Goal: Task Accomplishment & Management: Manage account settings

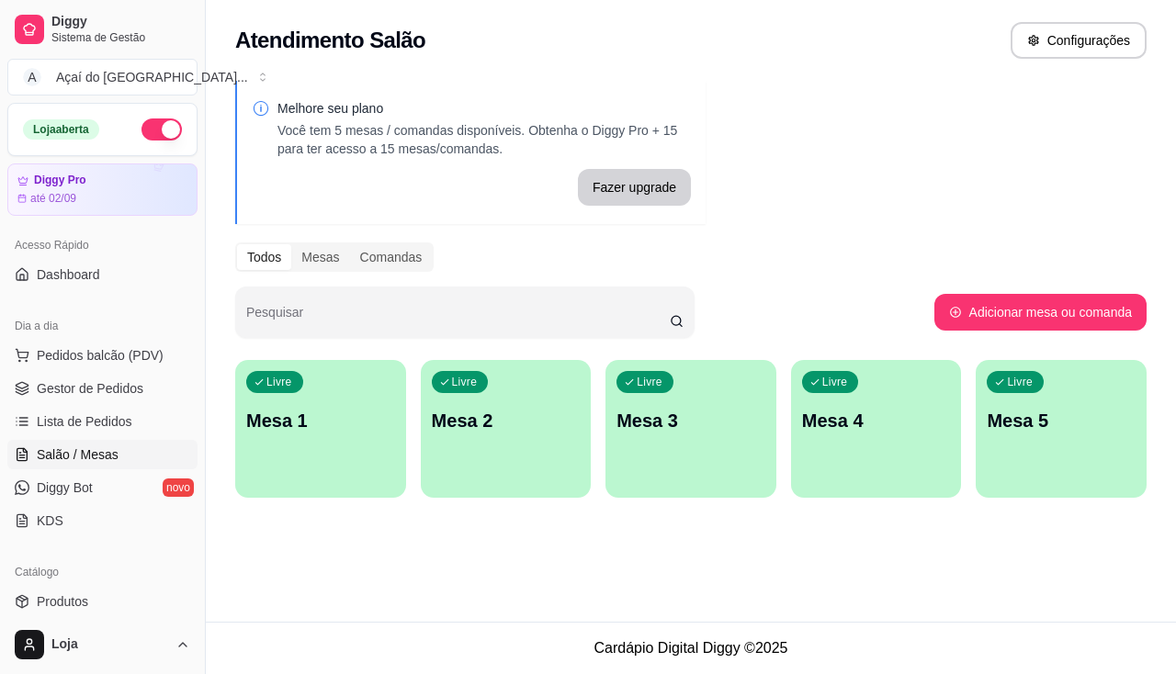
scroll to position [519, 0]
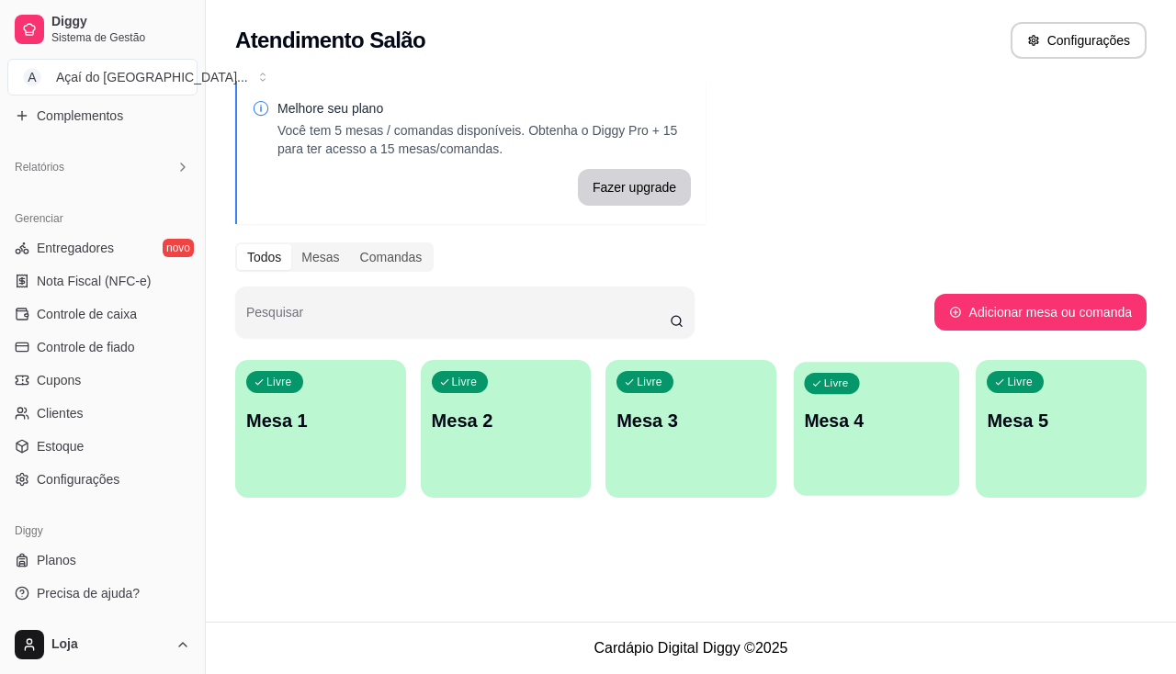
click at [933, 427] on p "Mesa 4" at bounding box center [876, 421] width 144 height 25
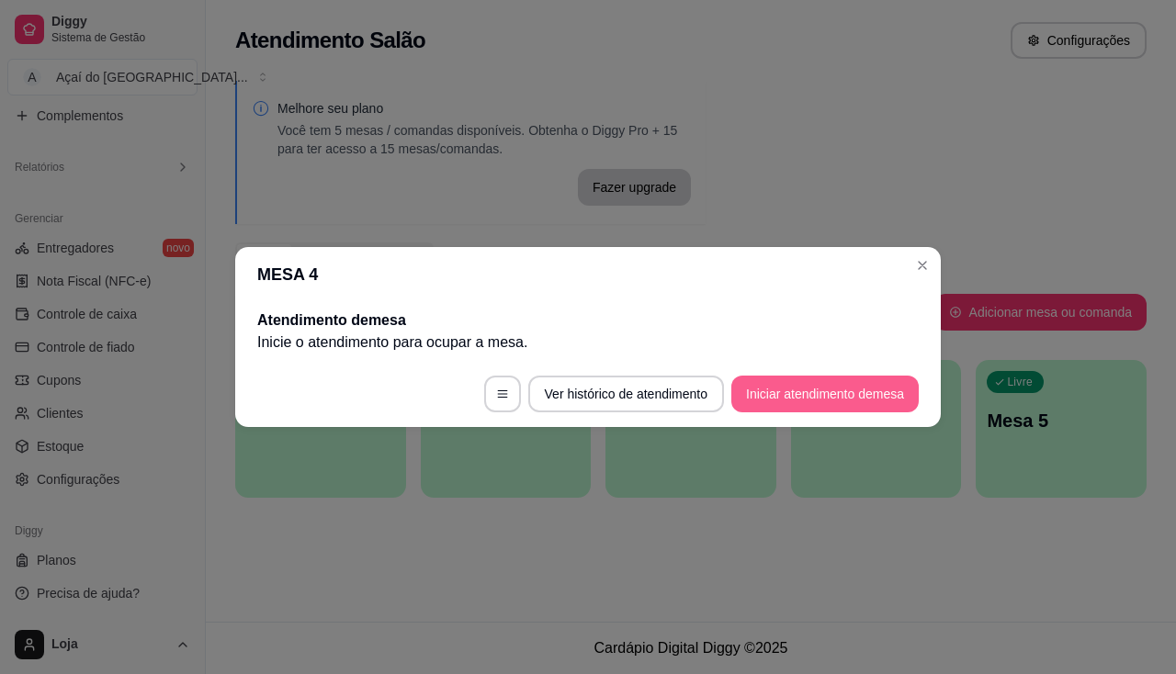
click at [767, 413] on footer "Ver histórico de atendimento Iniciar atendimento de mesa" at bounding box center [588, 394] width 706 height 66
click at [774, 401] on button "Iniciar atendimento de mesa" at bounding box center [824, 394] width 187 height 37
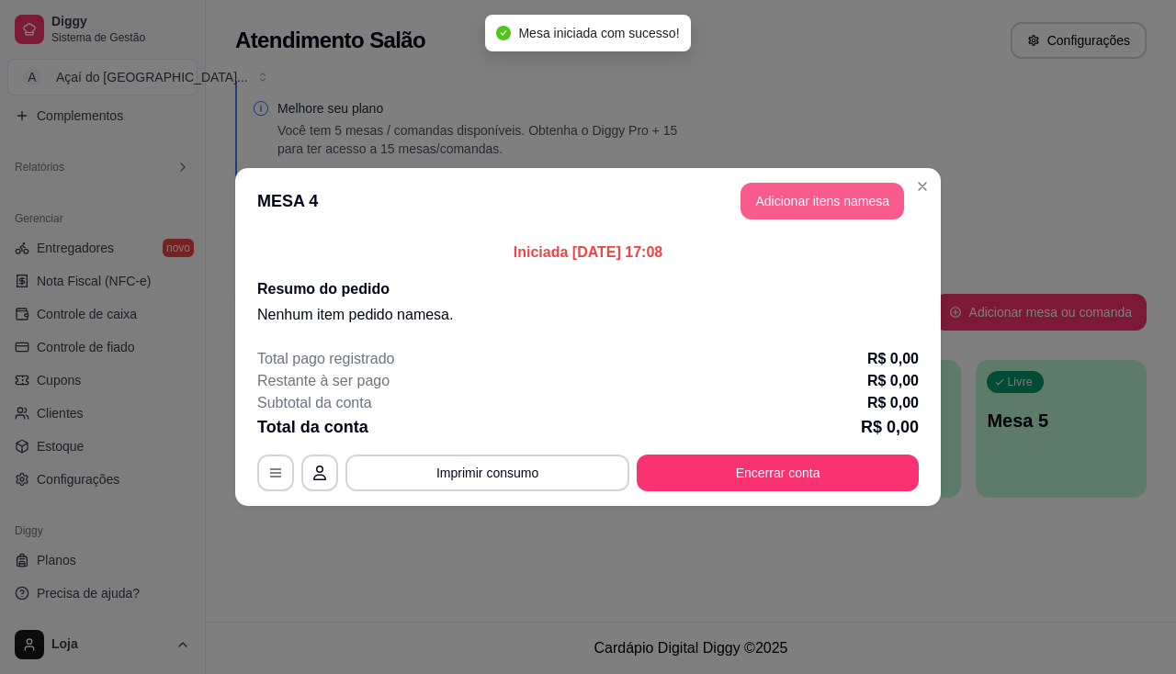
click at [810, 216] on button "Adicionar itens na mesa" at bounding box center [823, 201] width 164 height 37
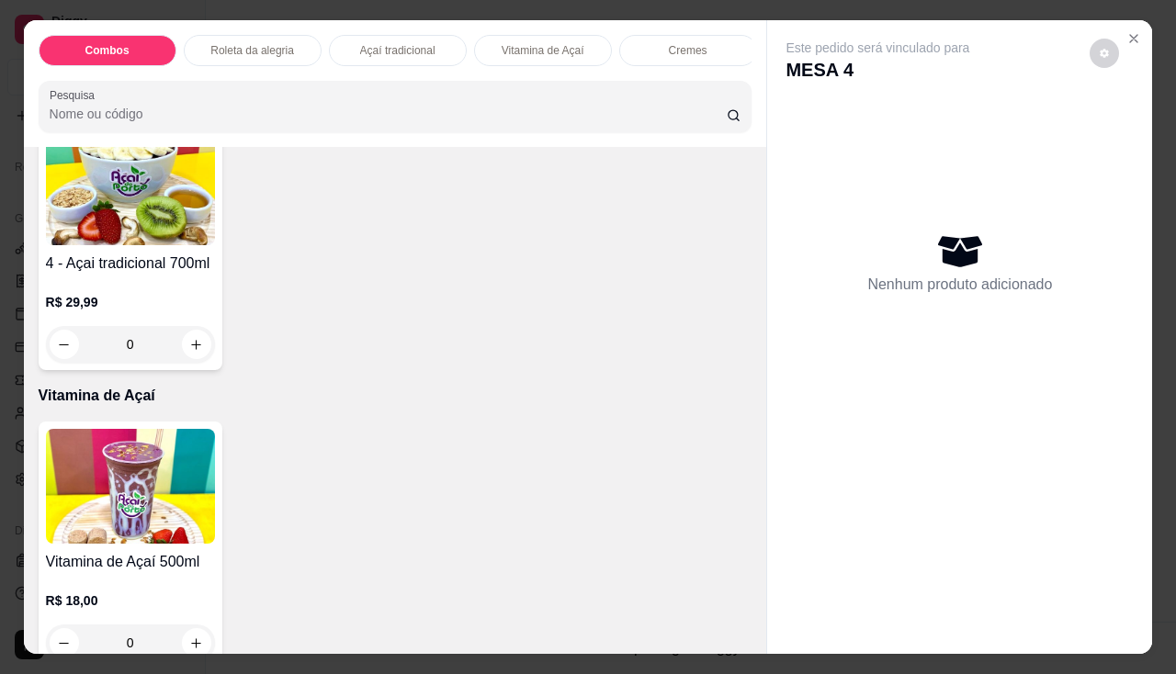
scroll to position [1103, 0]
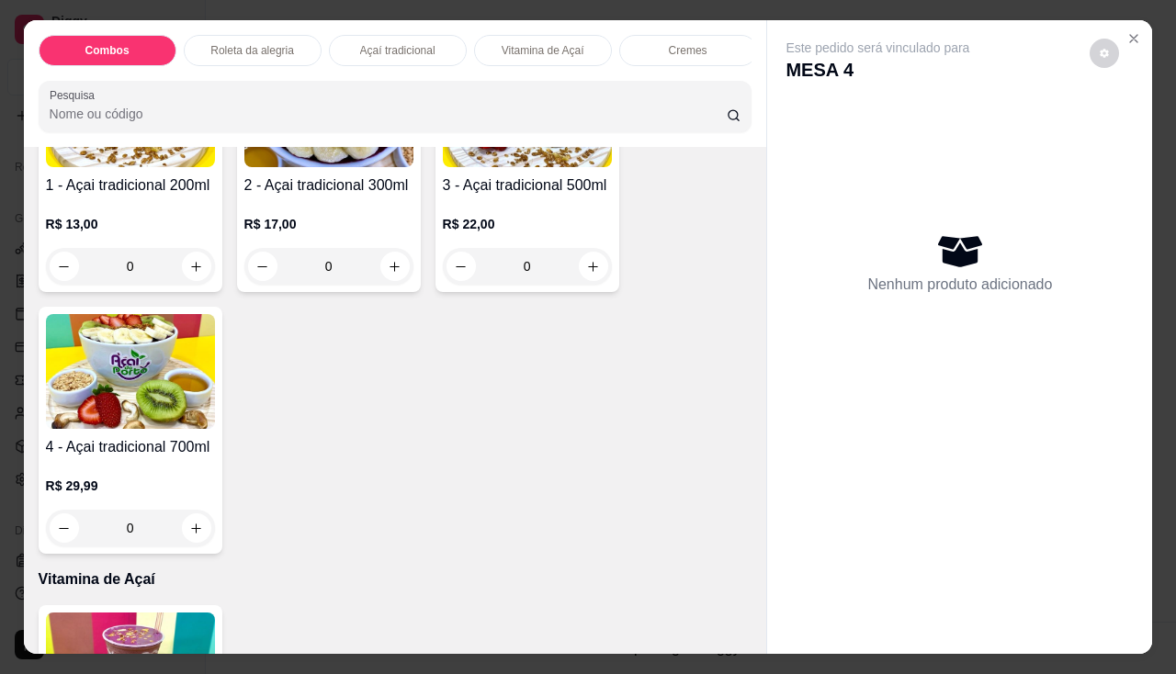
click at [550, 212] on div "R$ 22,00 0" at bounding box center [527, 241] width 169 height 88
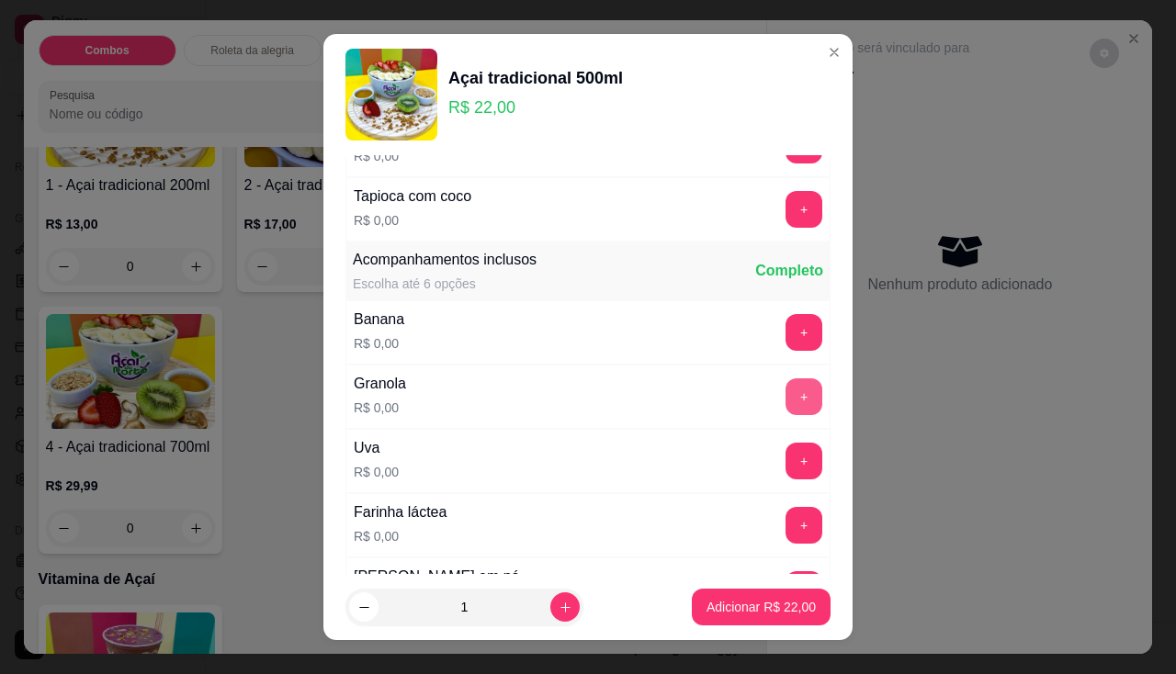
scroll to position [459, 0]
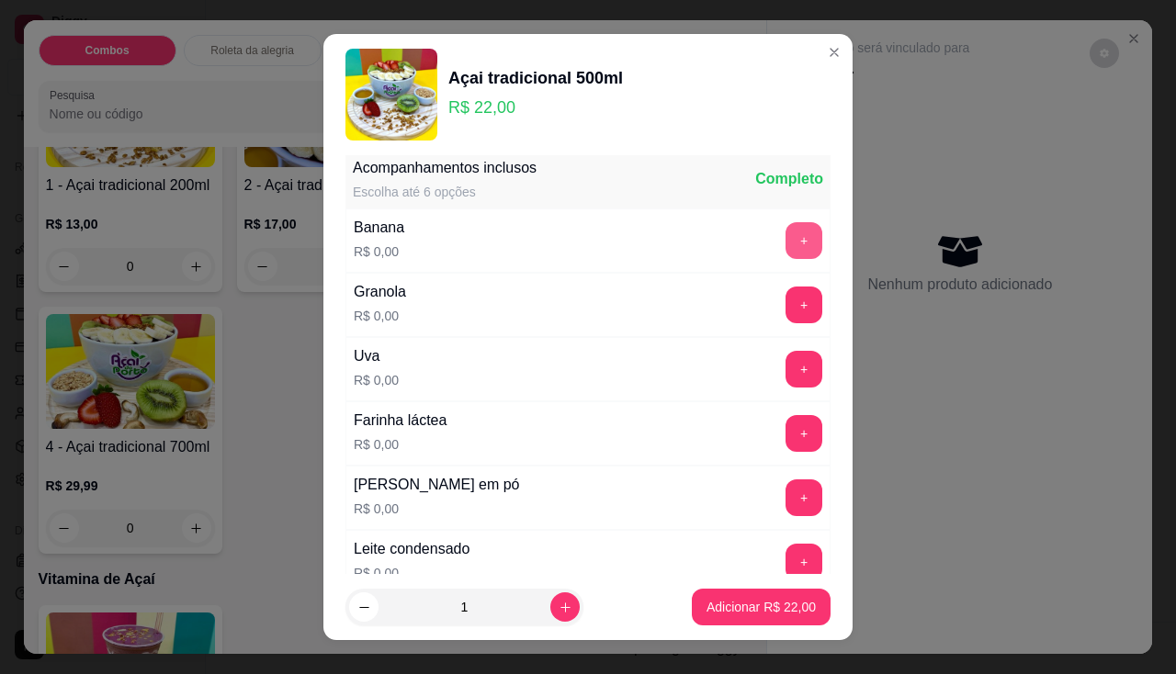
click at [786, 235] on button "+" at bounding box center [804, 240] width 37 height 37
click at [786, 299] on button "+" at bounding box center [804, 305] width 37 height 37
click at [786, 487] on button "+" at bounding box center [804, 498] width 37 height 37
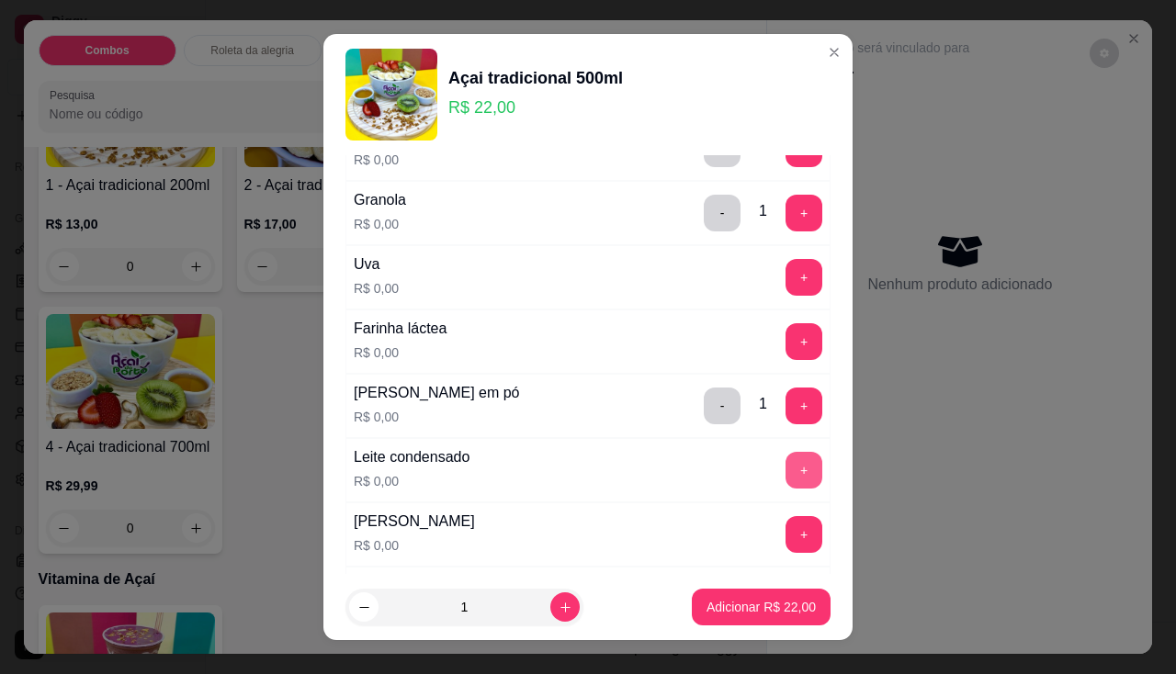
click at [786, 463] on button "+" at bounding box center [804, 470] width 37 height 37
click at [764, 615] on p "Adicionar R$ 22,00" at bounding box center [761, 607] width 109 height 18
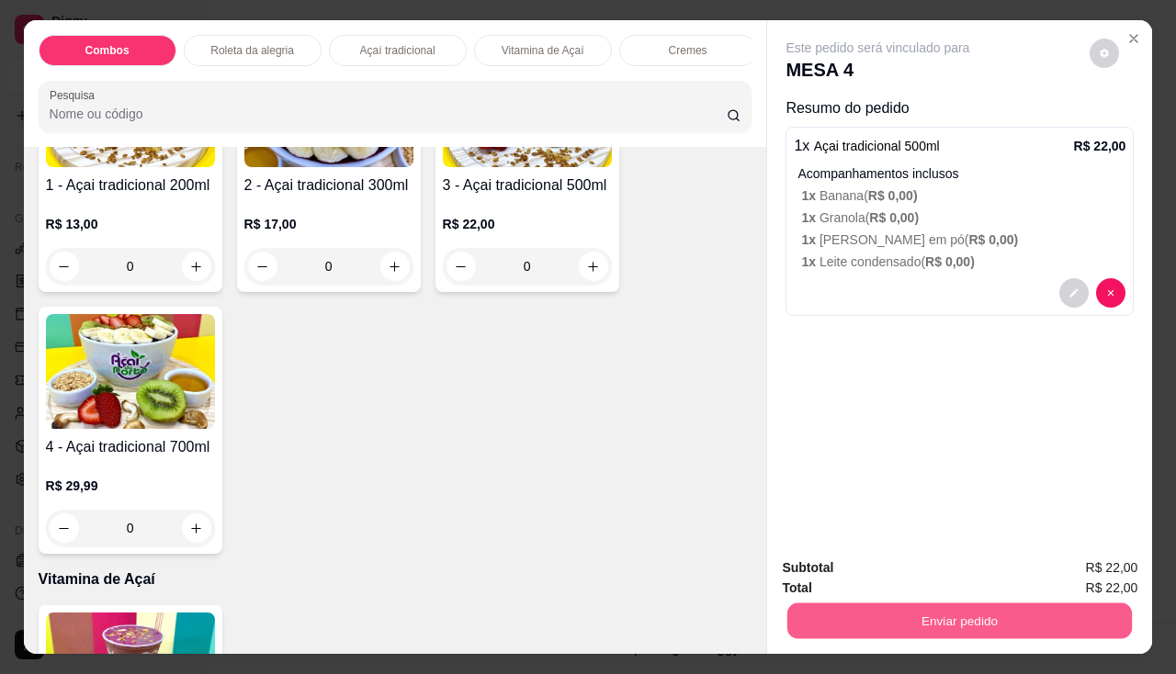
click at [813, 605] on button "Enviar pedido" at bounding box center [959, 622] width 345 height 36
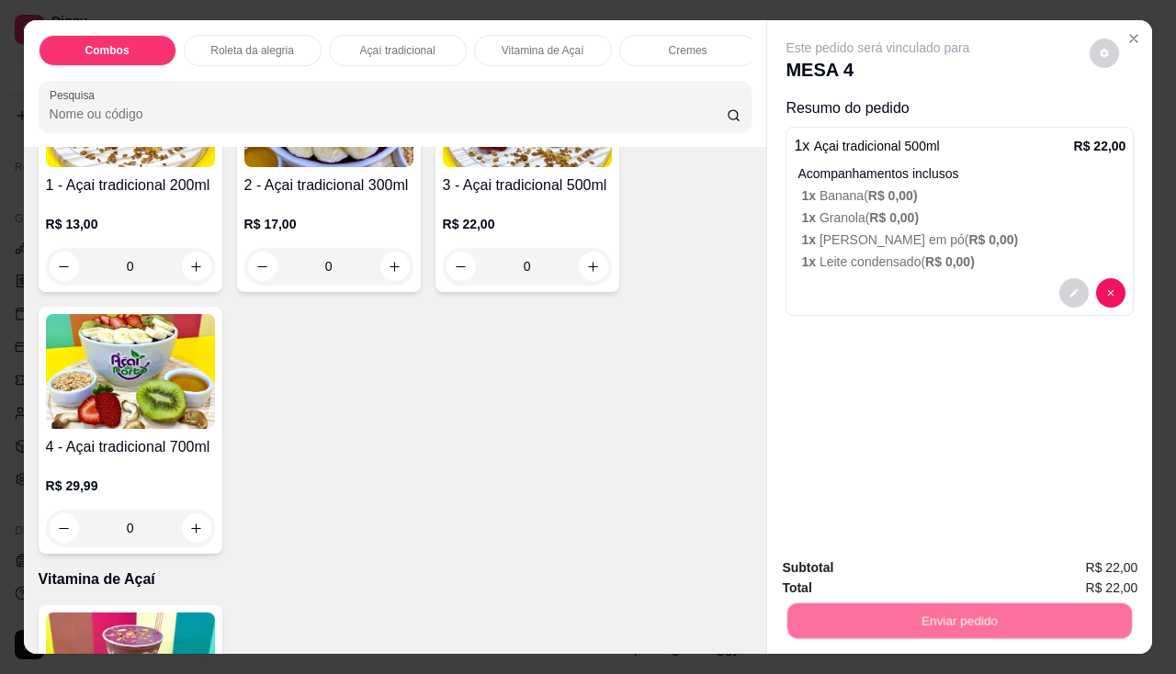
click at [819, 578] on button "Não registrar e enviar pedido" at bounding box center [899, 569] width 191 height 35
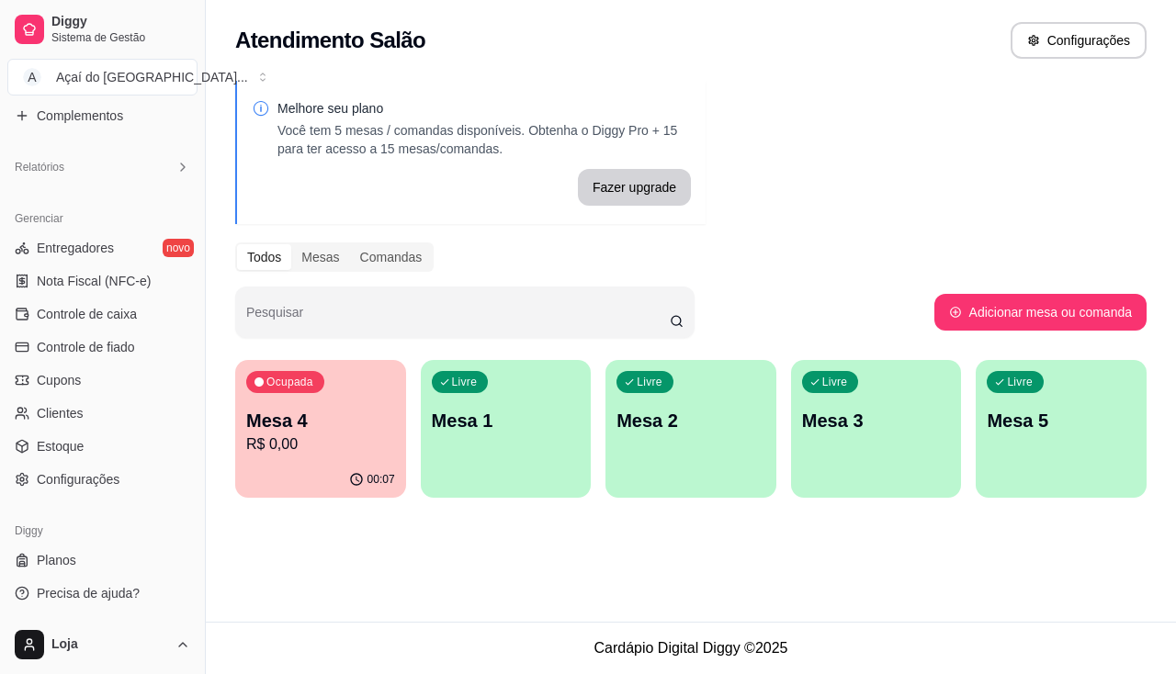
click at [719, 438] on div "Livre Mesa 2" at bounding box center [690, 418] width 171 height 116
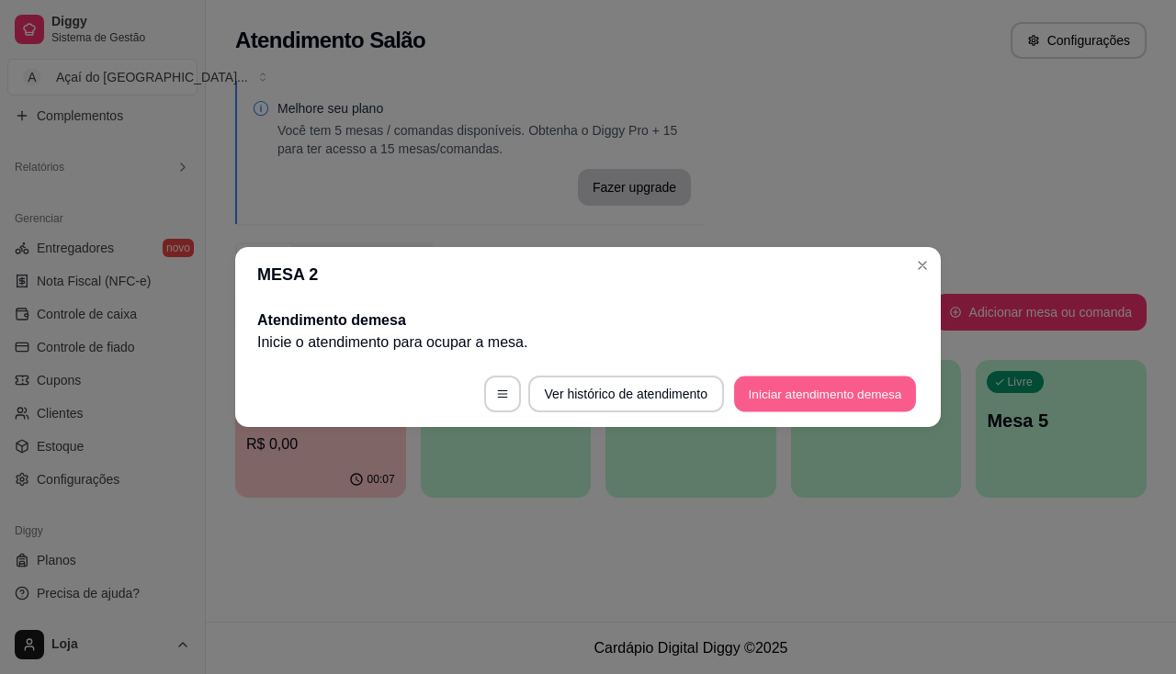
click at [778, 403] on button "Iniciar atendimento de mesa" at bounding box center [825, 395] width 182 height 36
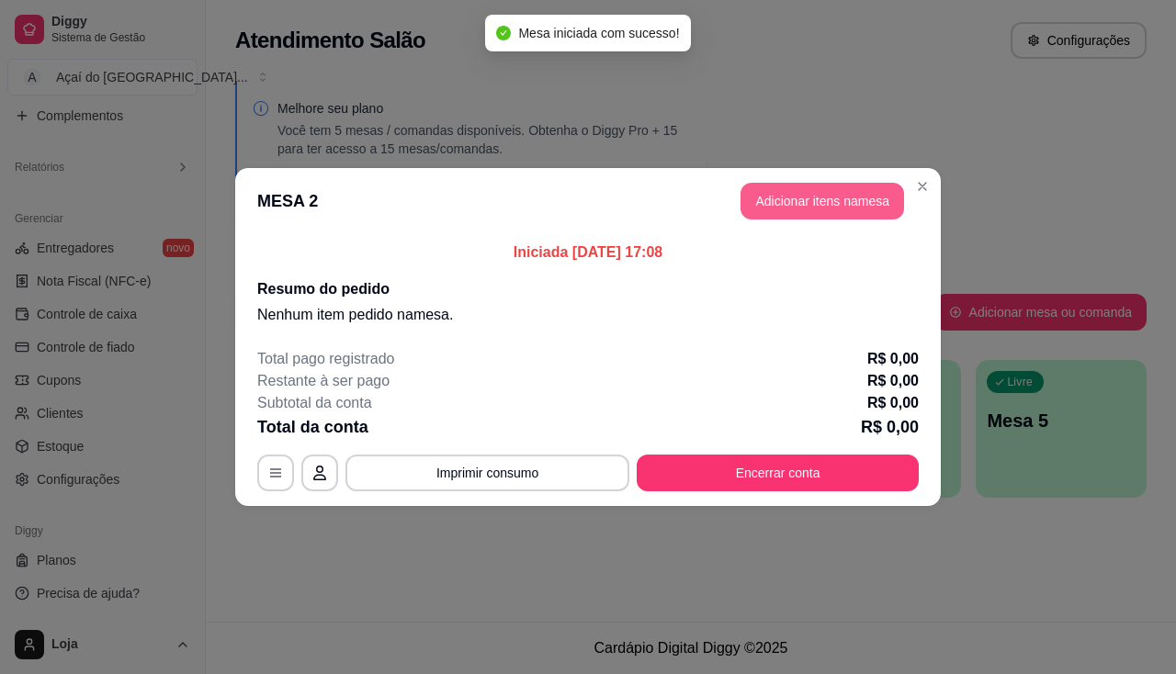
click at [853, 215] on button "Adicionar itens na mesa" at bounding box center [823, 201] width 164 height 37
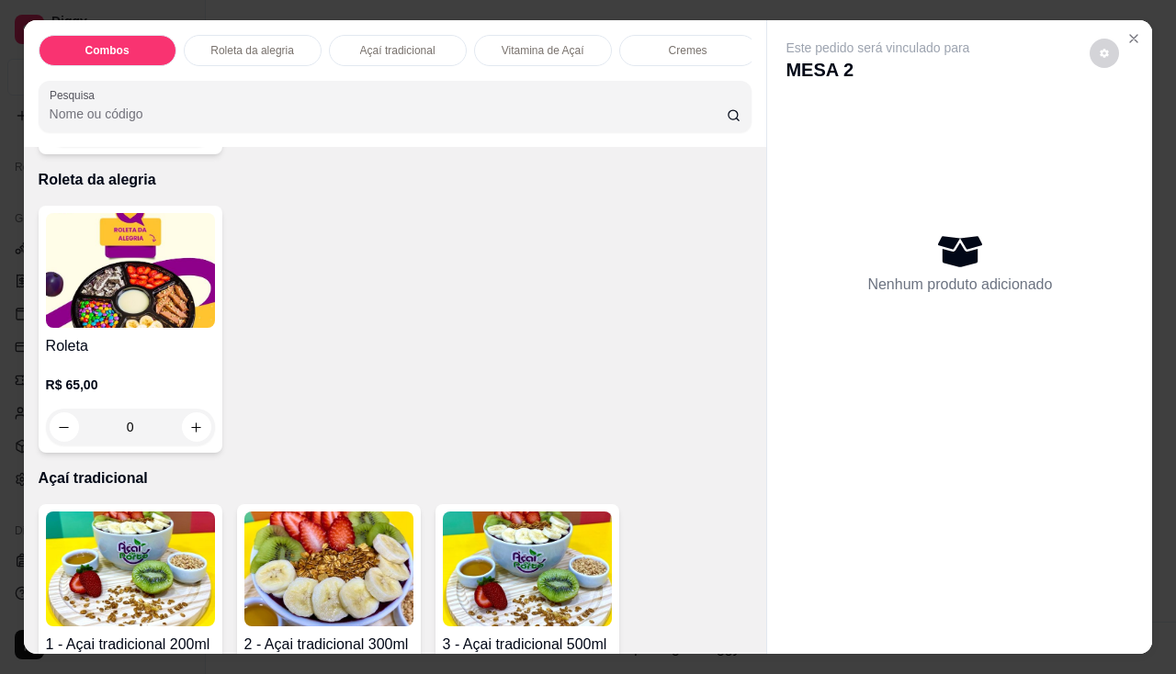
scroll to position [919, 0]
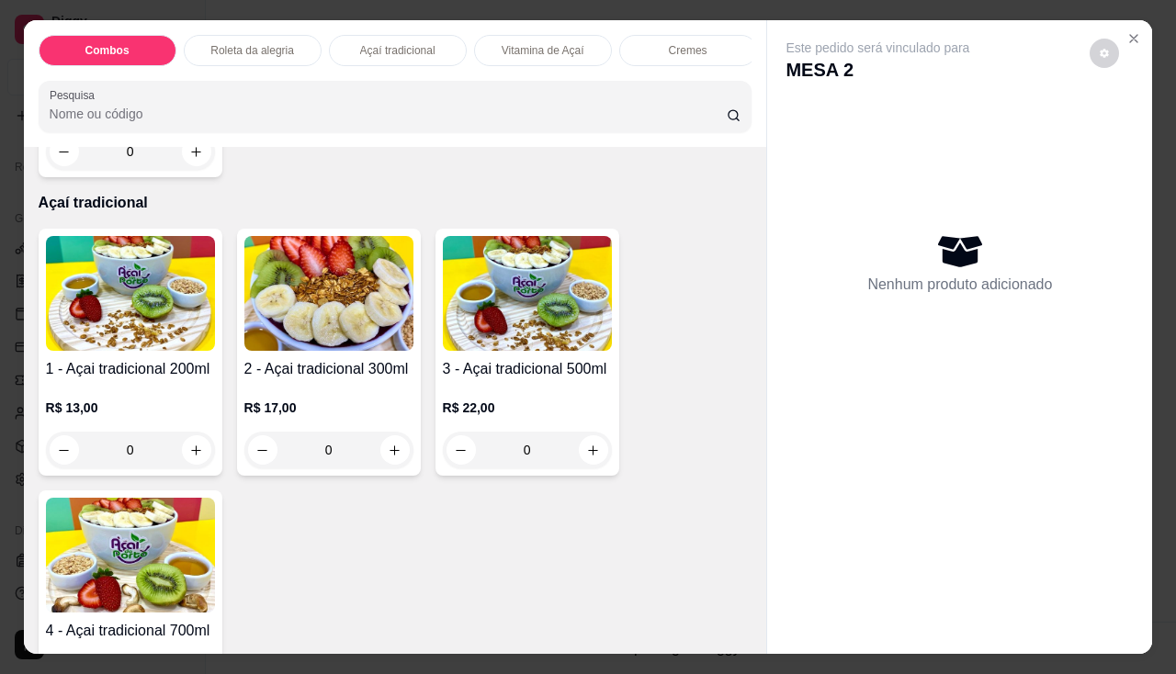
click at [592, 456] on div "0" at bounding box center [527, 450] width 169 height 37
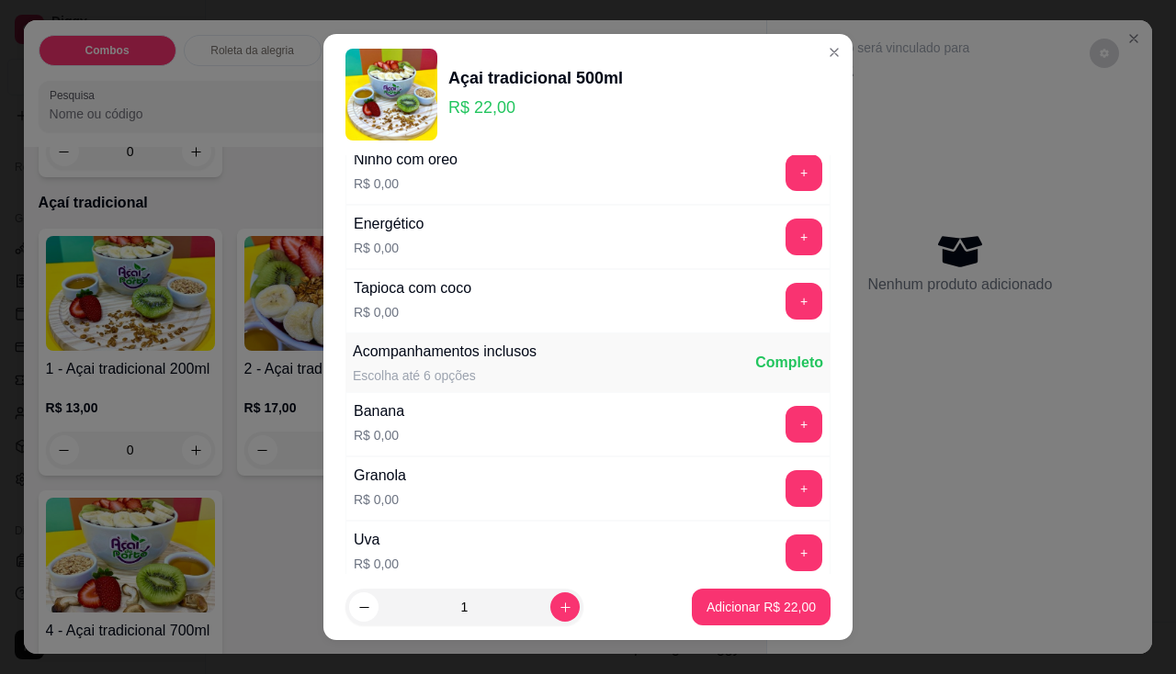
scroll to position [459, 0]
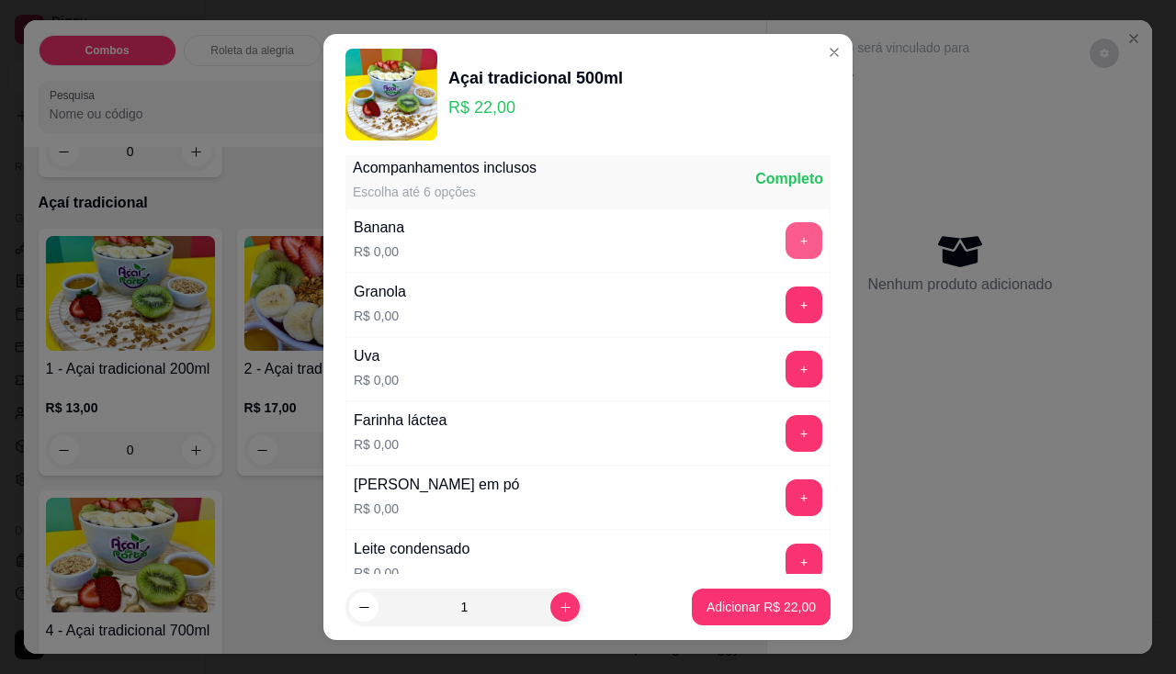
click at [786, 245] on button "+" at bounding box center [804, 240] width 37 height 37
click at [771, 324] on div "Granola R$ 0,00 +" at bounding box center [587, 305] width 485 height 64
click at [786, 311] on button "+" at bounding box center [804, 305] width 37 height 37
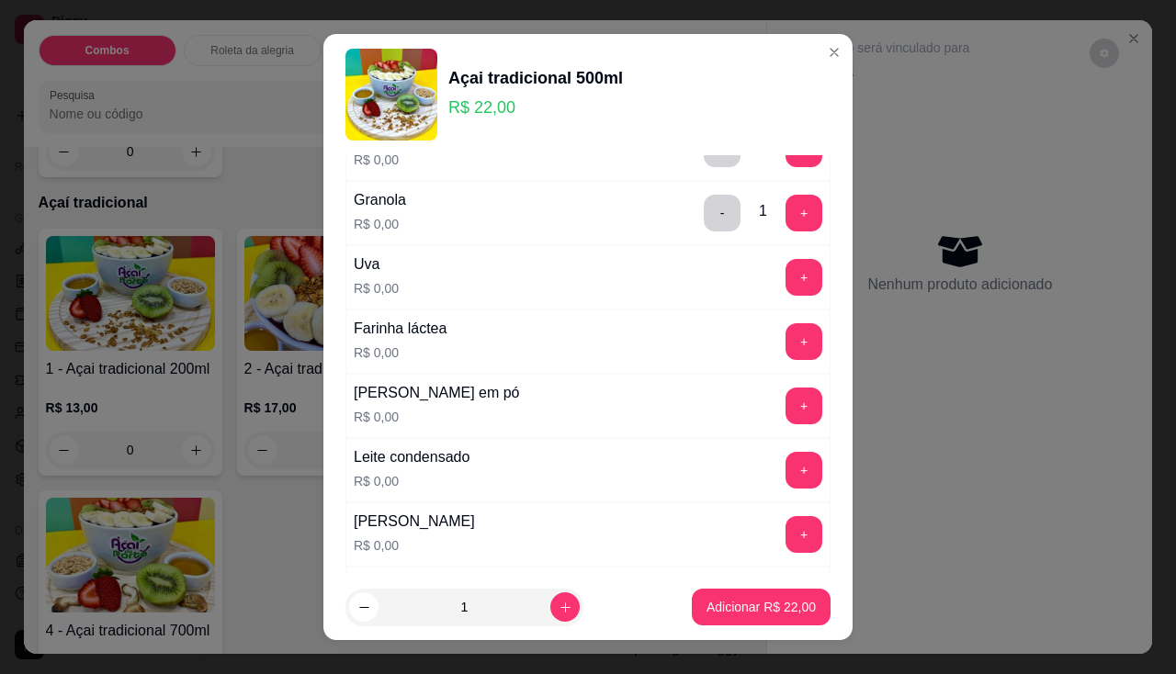
scroll to position [643, 0]
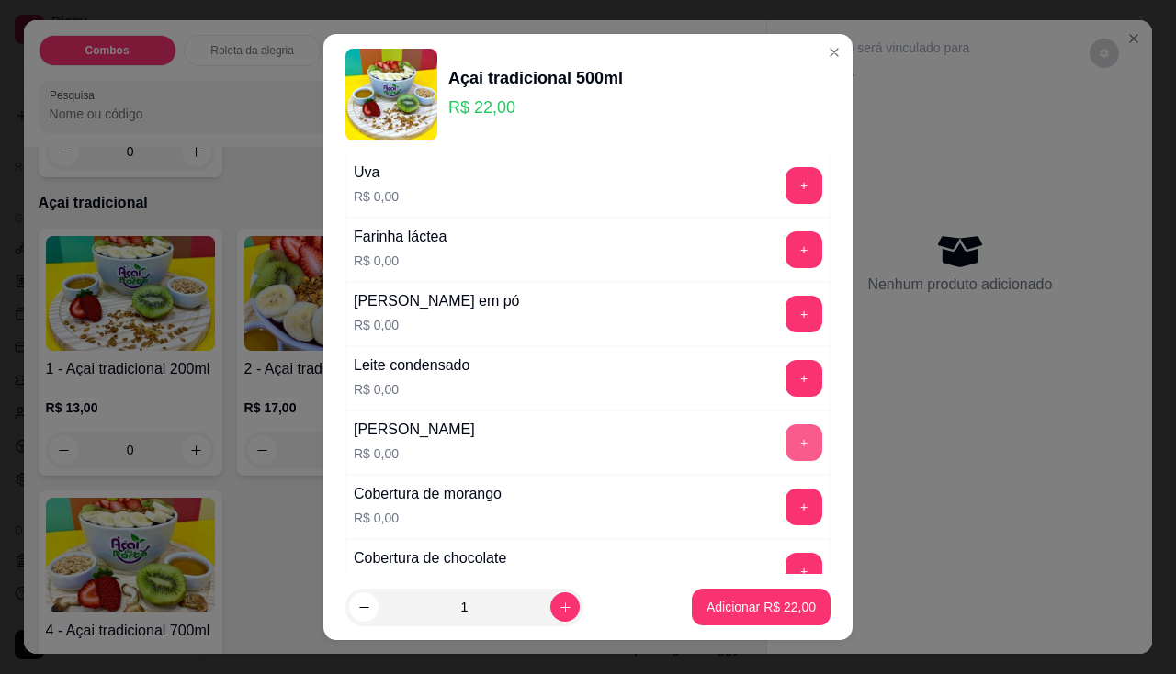
click at [786, 441] on button "+" at bounding box center [804, 442] width 37 height 37
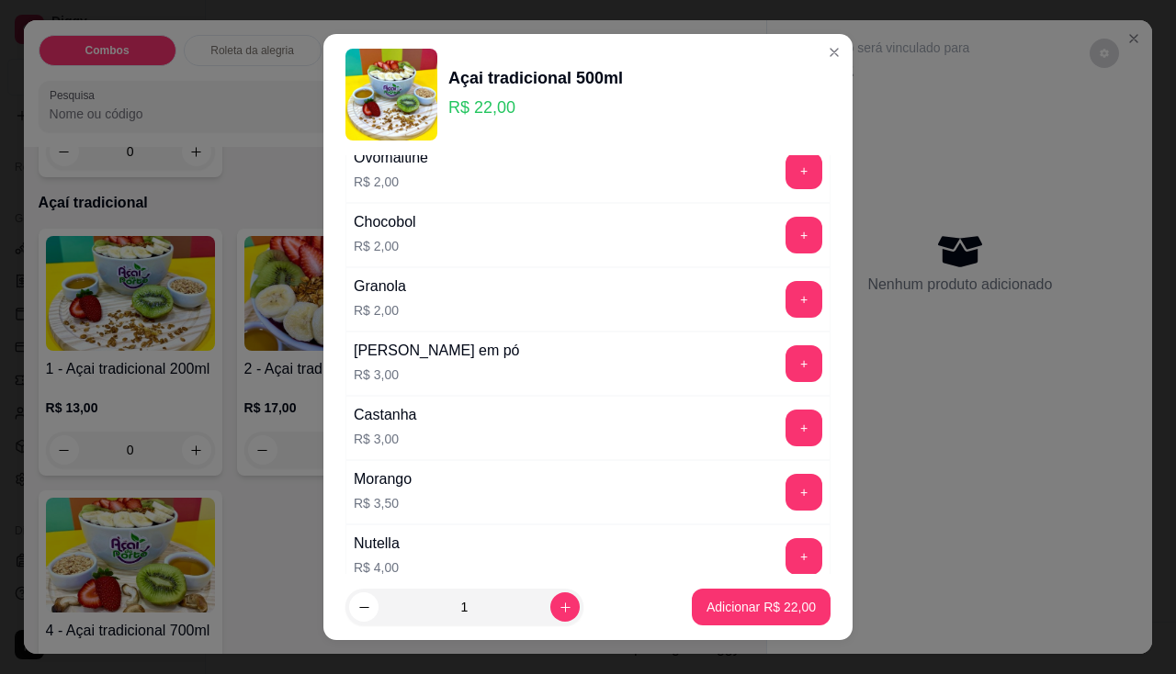
scroll to position [1838, 0]
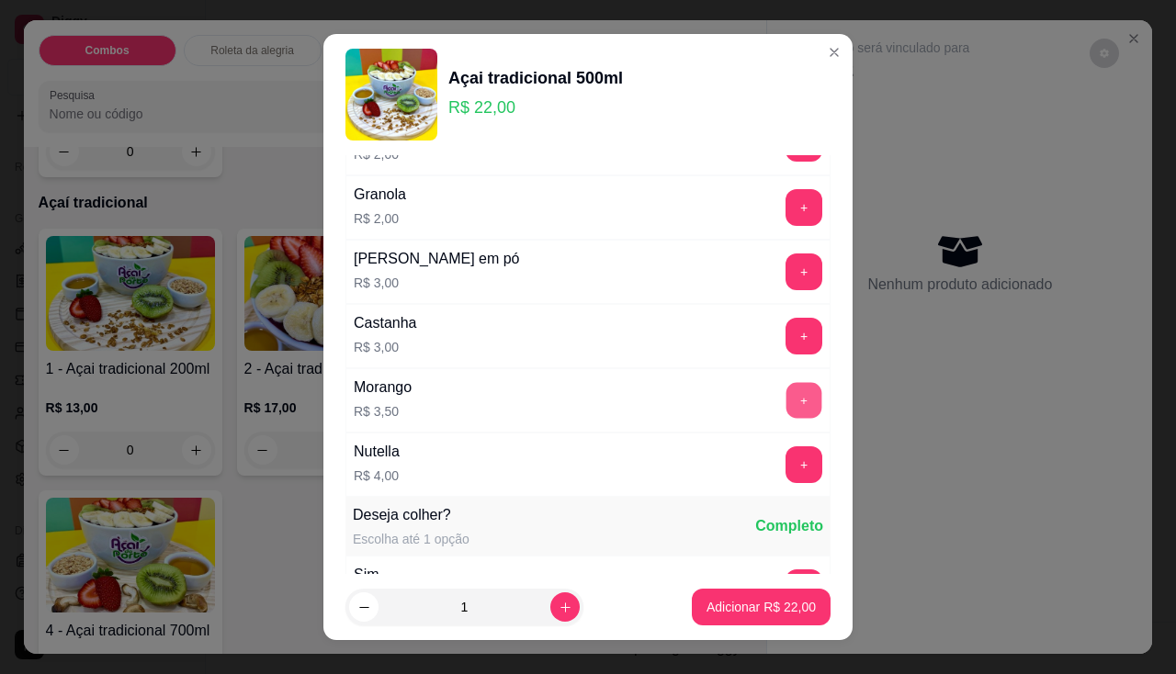
click at [786, 406] on button "+" at bounding box center [804, 400] width 36 height 36
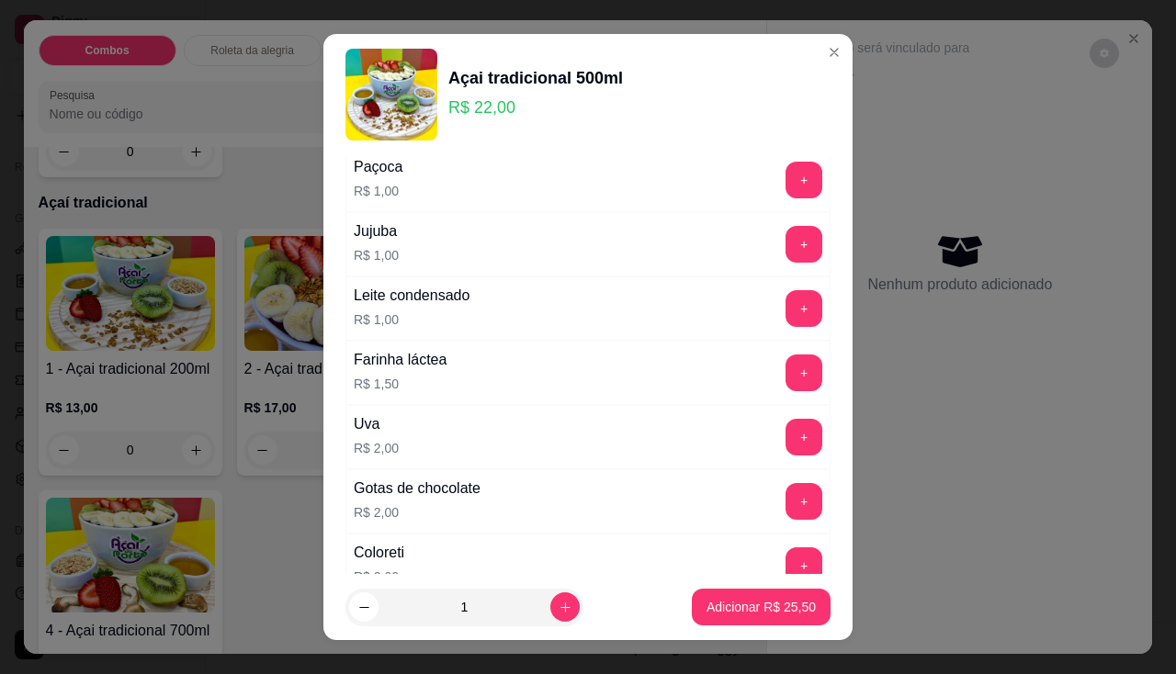
scroll to position [1103, 0]
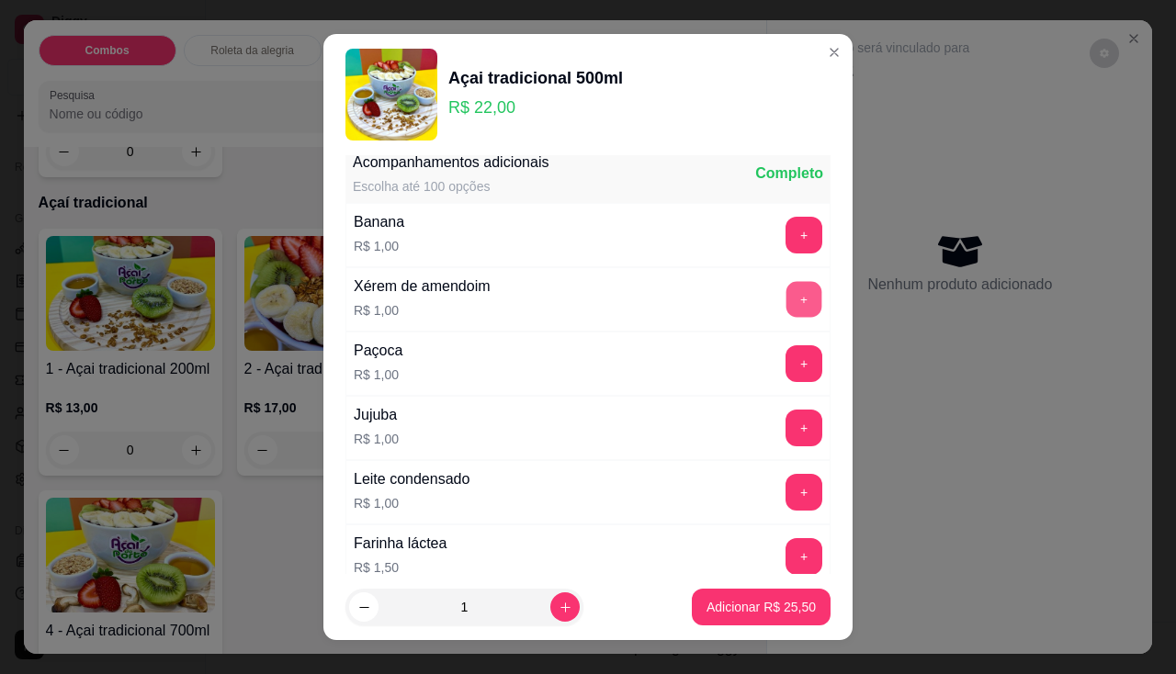
click at [786, 294] on button "+" at bounding box center [804, 299] width 36 height 36
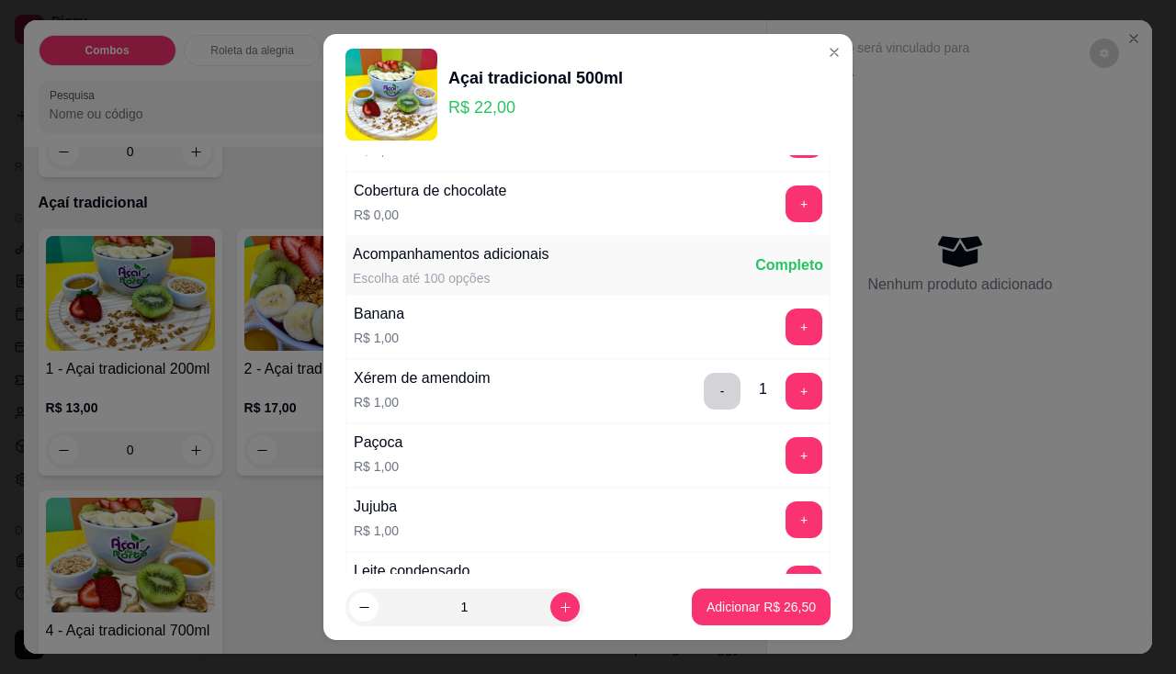
scroll to position [919, 0]
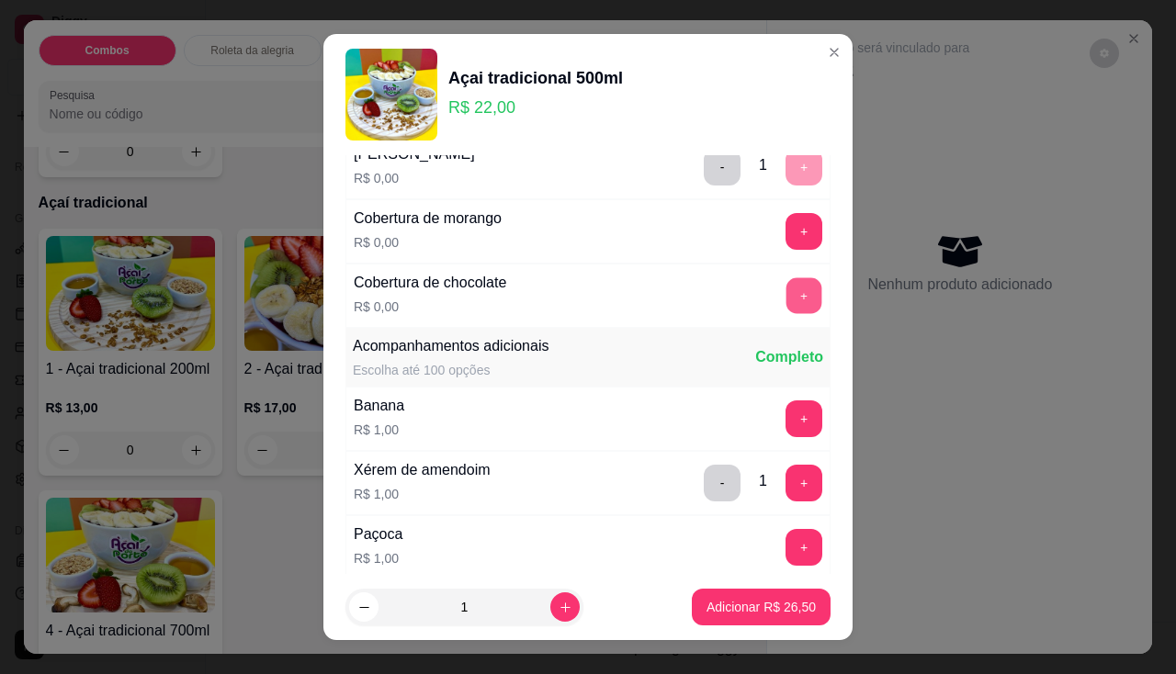
click at [786, 291] on button "+" at bounding box center [804, 295] width 36 height 36
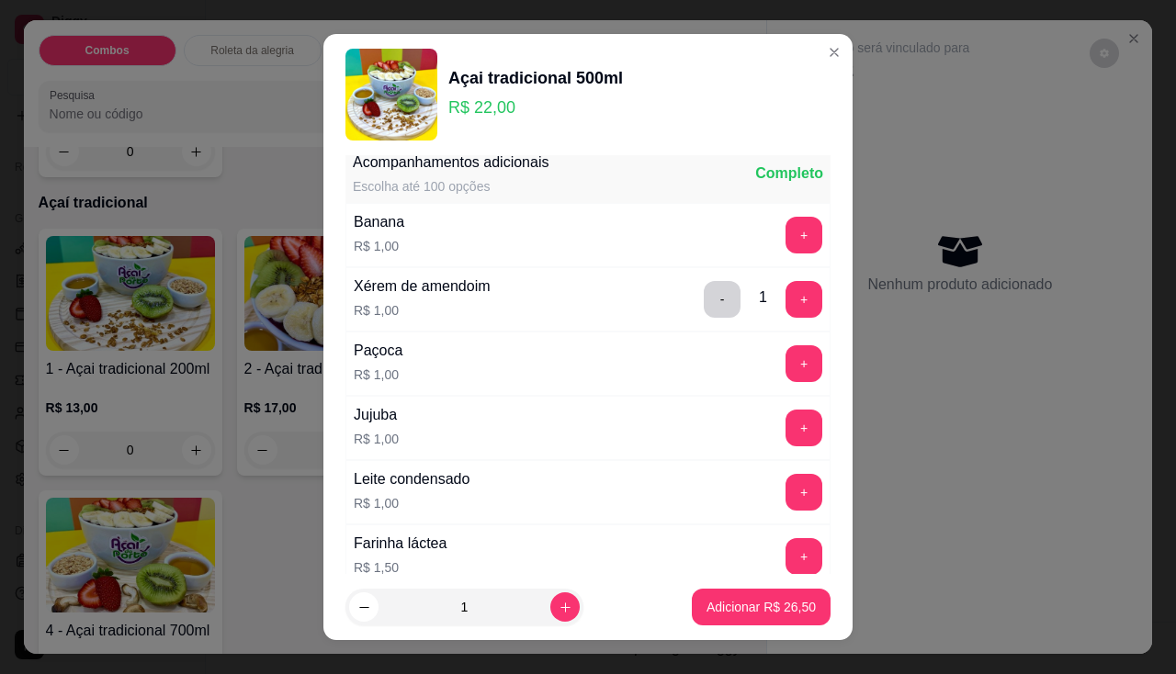
scroll to position [1378, 0]
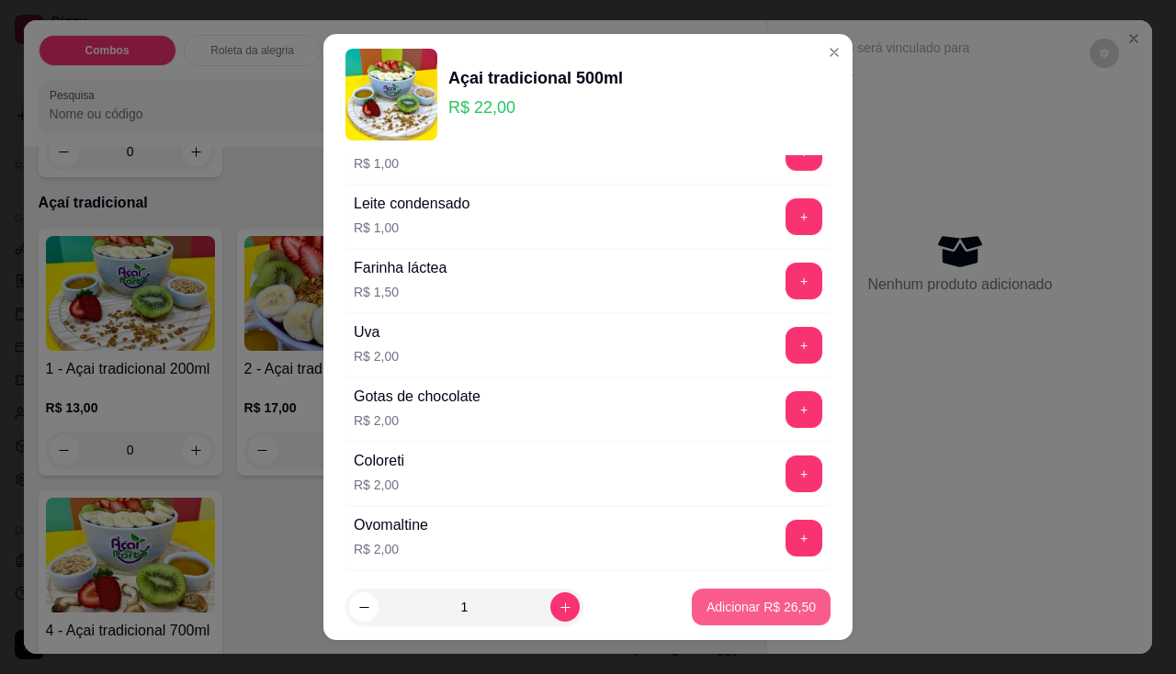
click at [722, 599] on p "Adicionar R$ 26,50" at bounding box center [761, 607] width 109 height 18
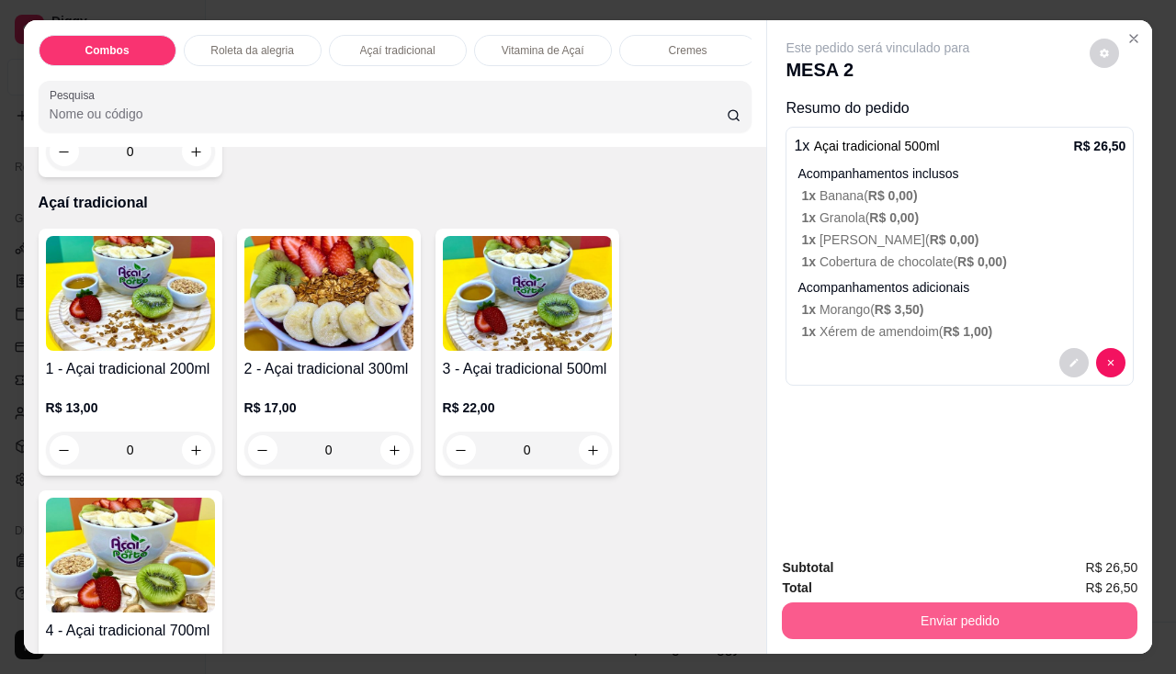
click at [838, 603] on button "Enviar pedido" at bounding box center [960, 621] width 356 height 37
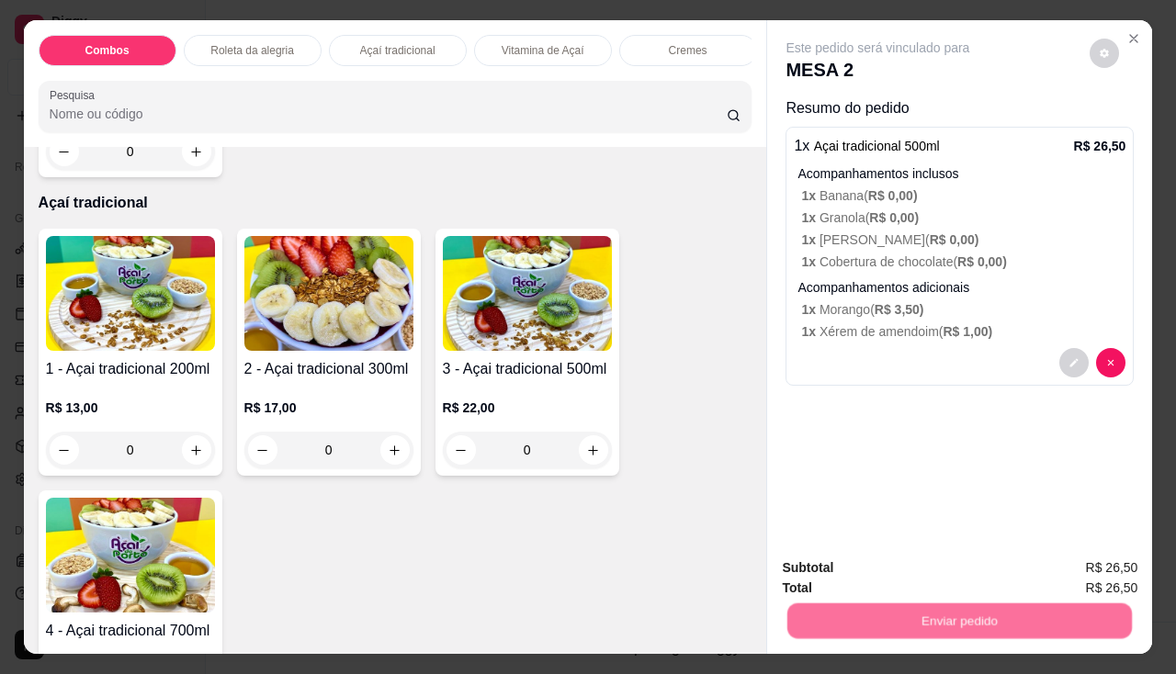
click at [840, 570] on button "Não registrar e enviar pedido" at bounding box center [900, 569] width 186 height 34
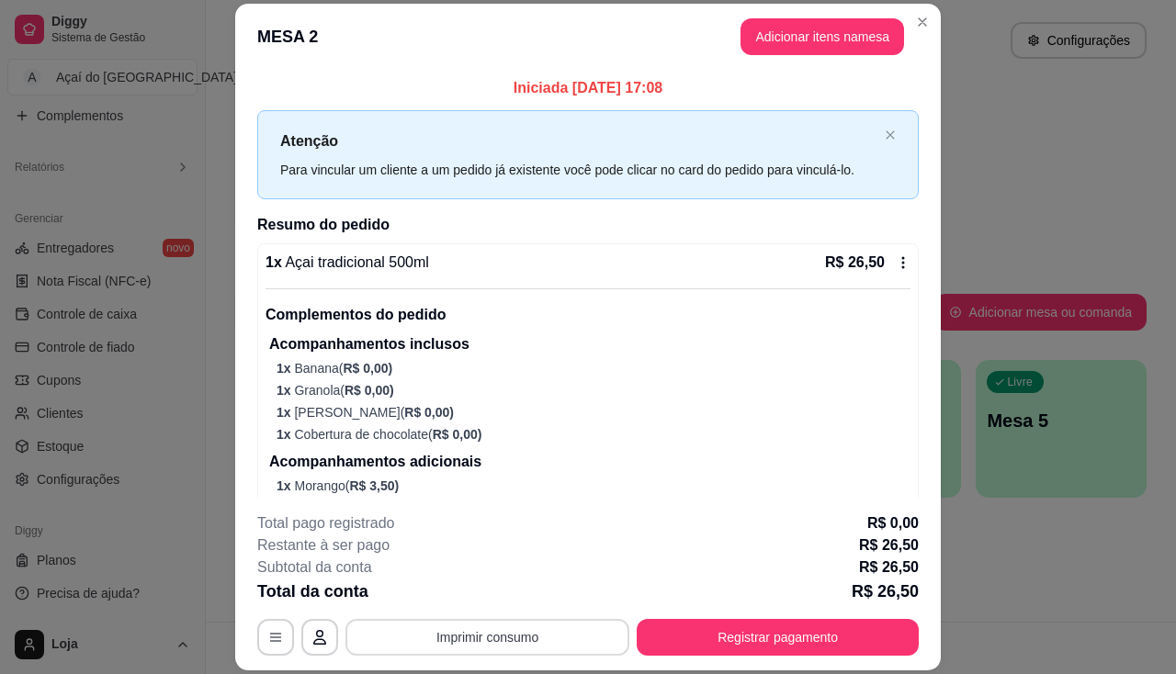
click at [510, 646] on button "Imprimir consumo" at bounding box center [487, 637] width 284 height 37
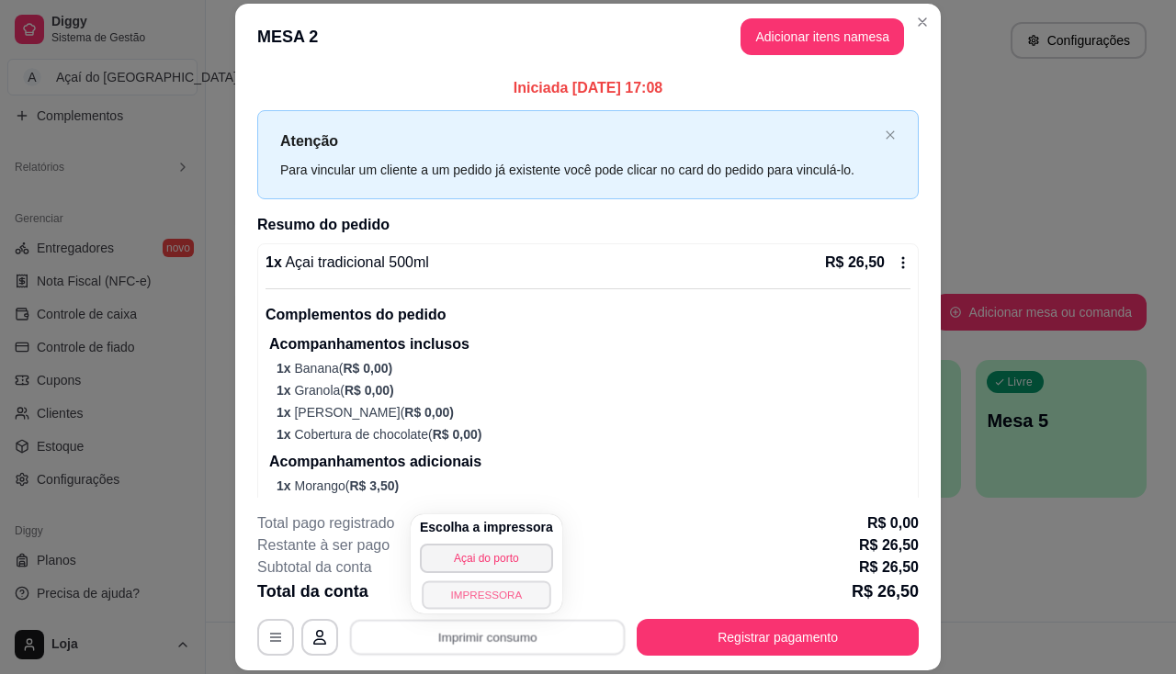
click at [516, 600] on button "IMPRESSORA" at bounding box center [486, 595] width 129 height 28
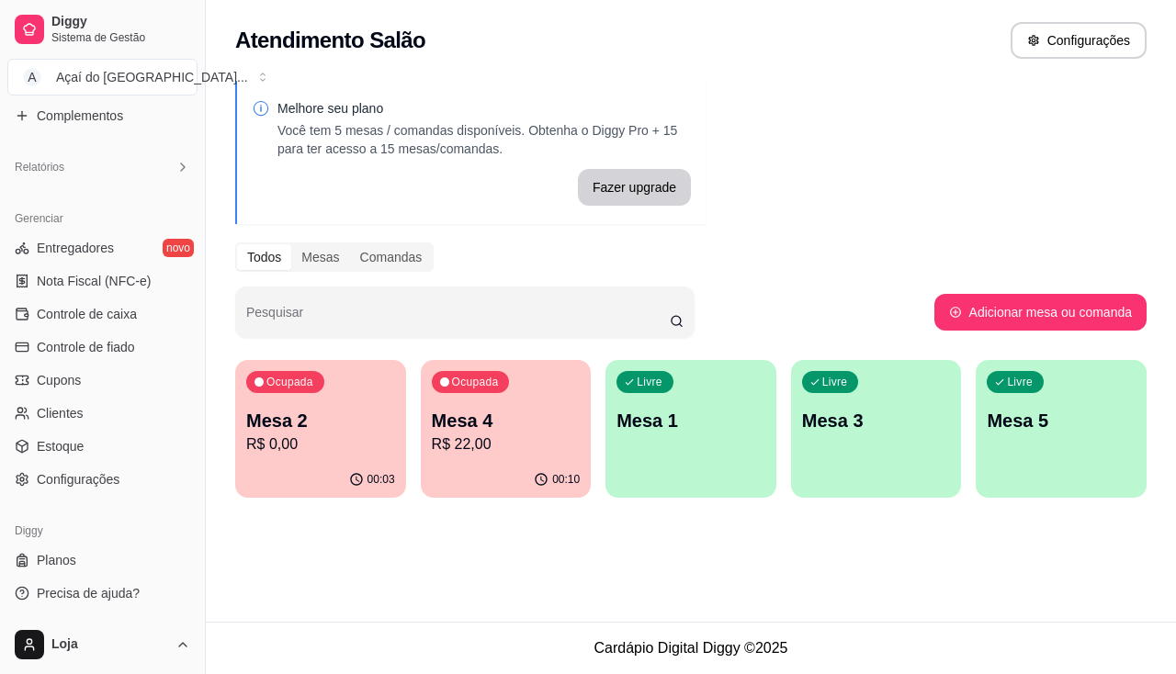
click at [303, 449] on p "R$ 0,00" at bounding box center [320, 445] width 149 height 22
click at [502, 448] on p "R$ 22,00" at bounding box center [506, 445] width 149 height 22
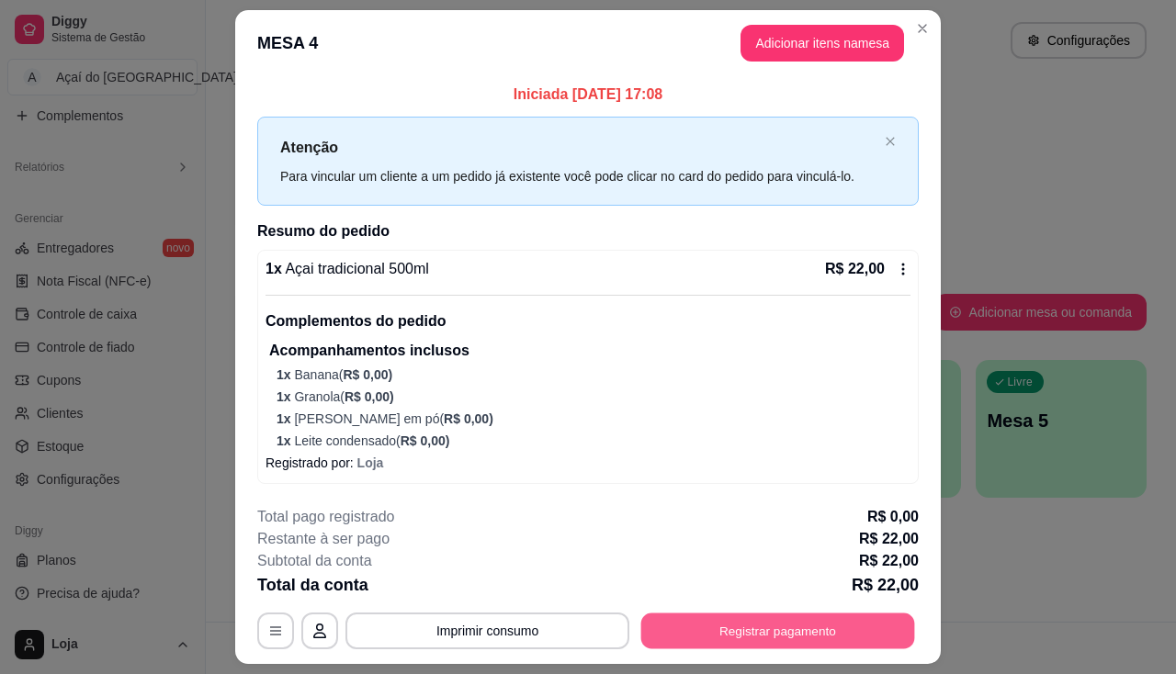
click at [677, 617] on button "Registrar pagamento" at bounding box center [778, 632] width 274 height 36
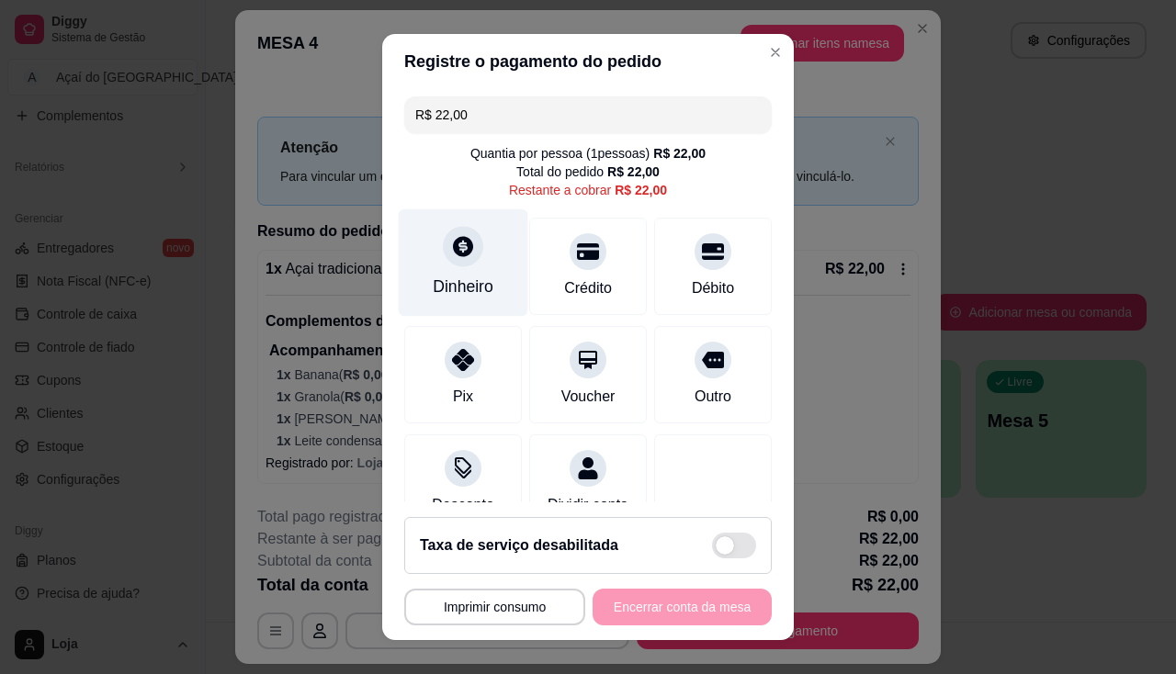
click at [487, 281] on div "Dinheiro" at bounding box center [464, 262] width 130 height 107
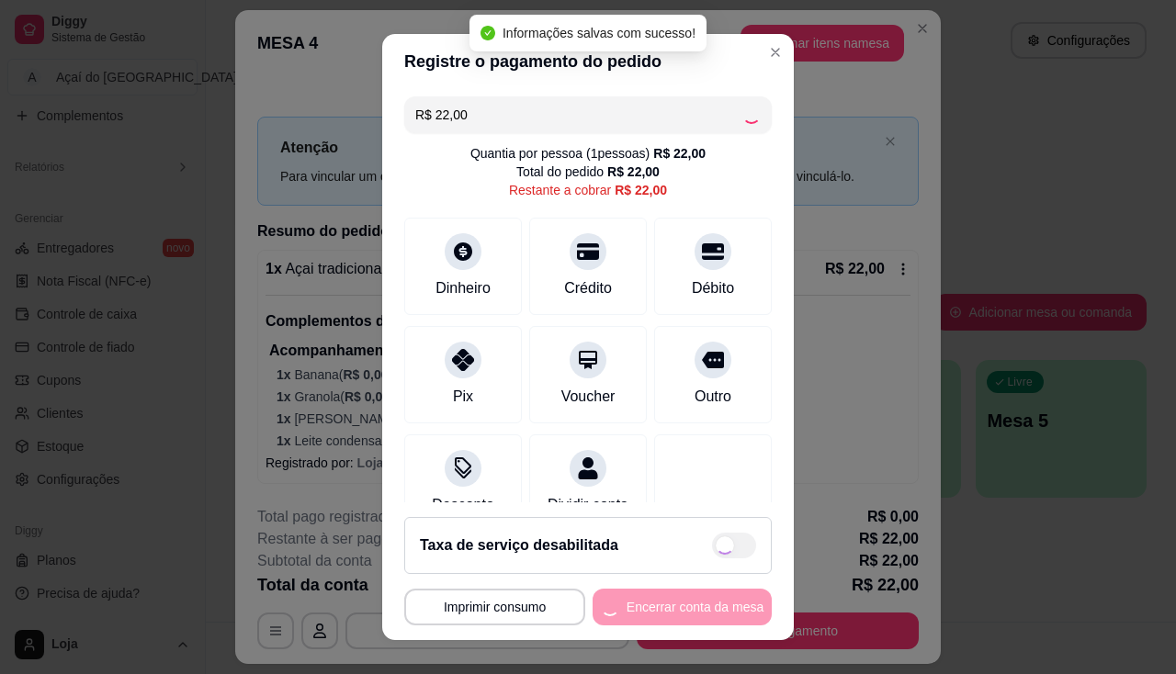
type input "R$ 0,00"
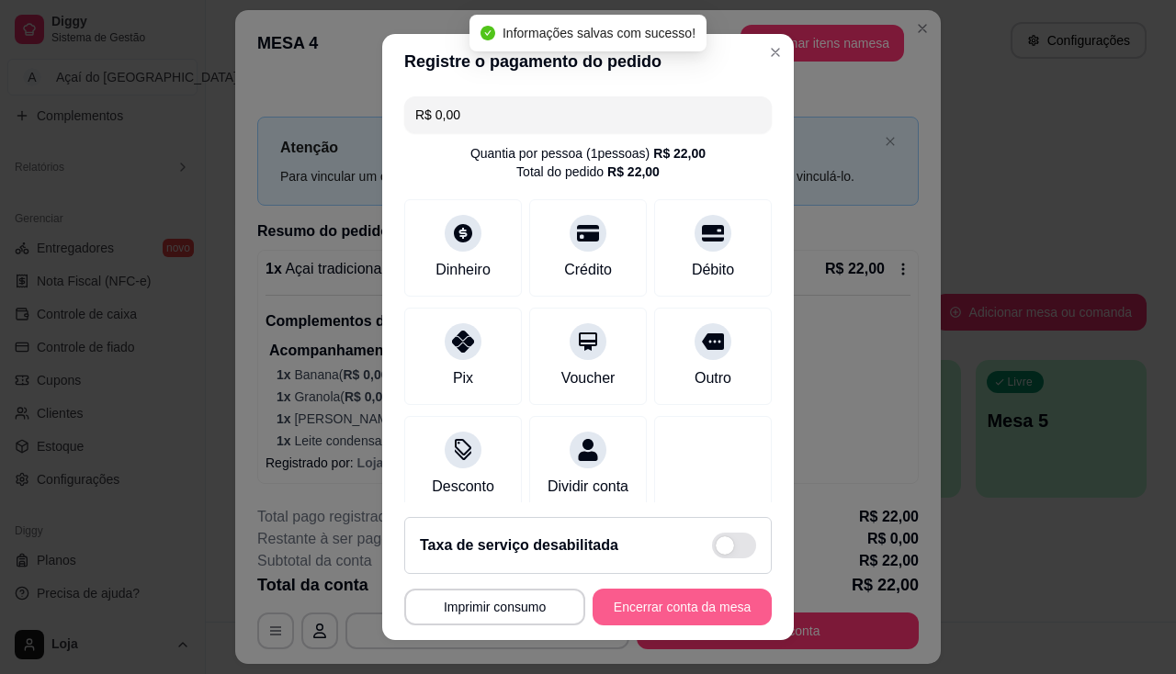
click at [671, 613] on button "Encerrar conta da mesa" at bounding box center [682, 607] width 179 height 37
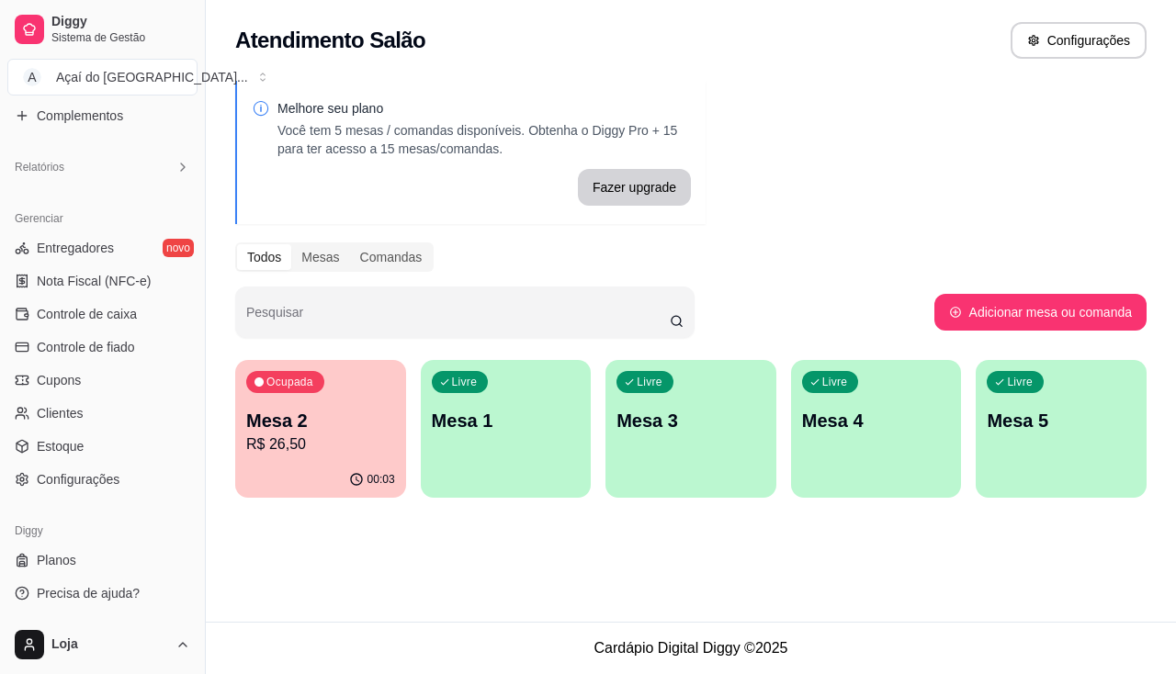
click at [346, 447] on p "R$ 26,50" at bounding box center [320, 445] width 149 height 22
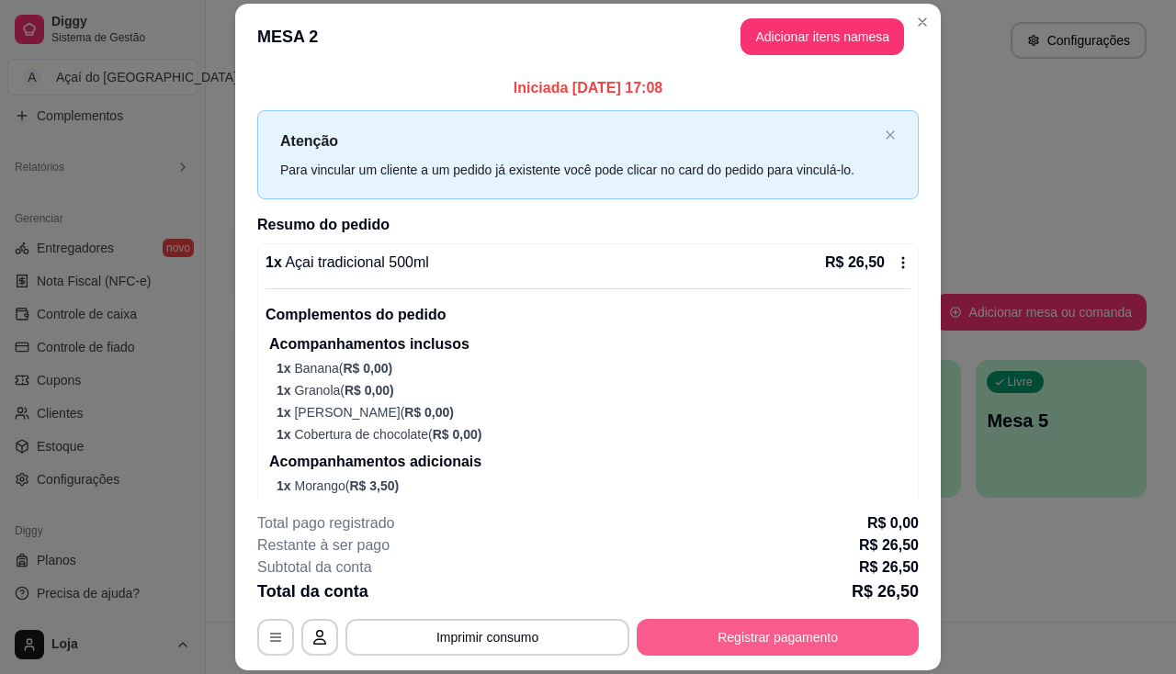
click at [801, 626] on button "Registrar pagamento" at bounding box center [778, 637] width 282 height 37
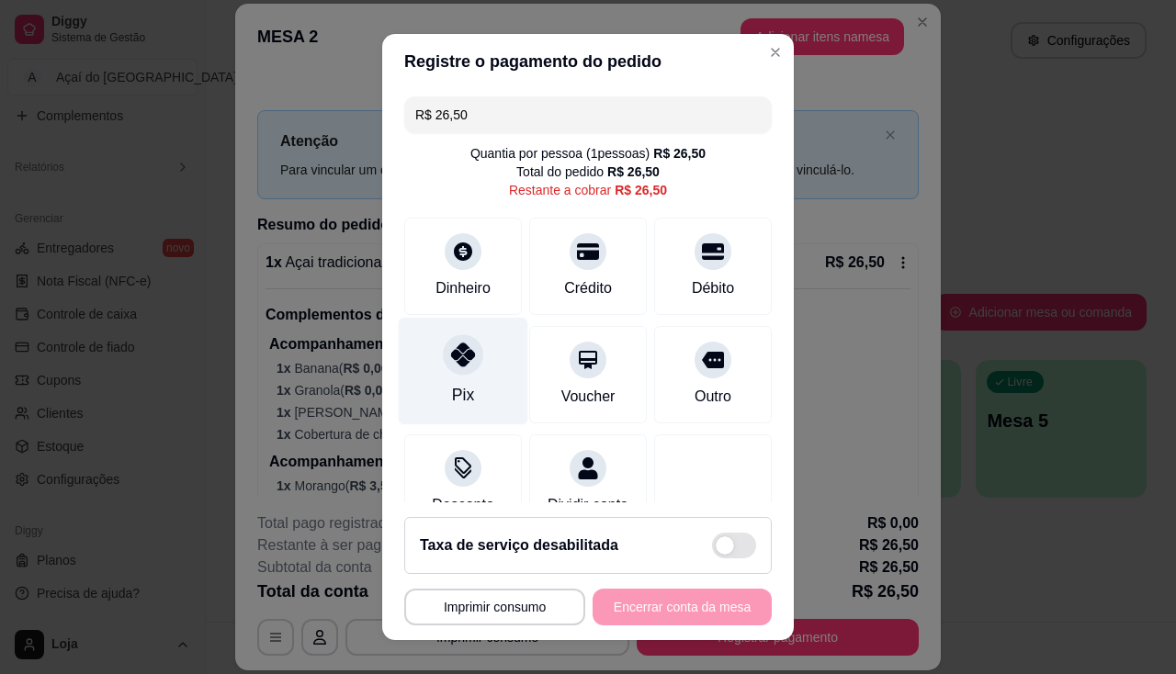
click at [425, 378] on div "Pix" at bounding box center [464, 370] width 130 height 107
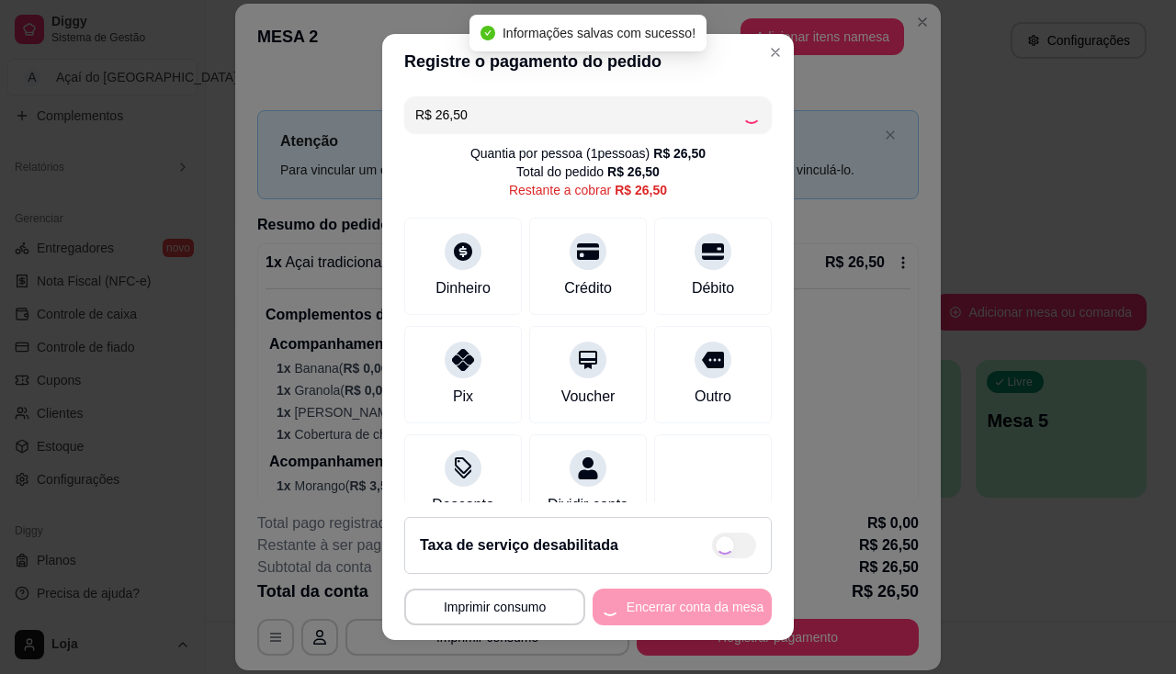
type input "R$ 0,00"
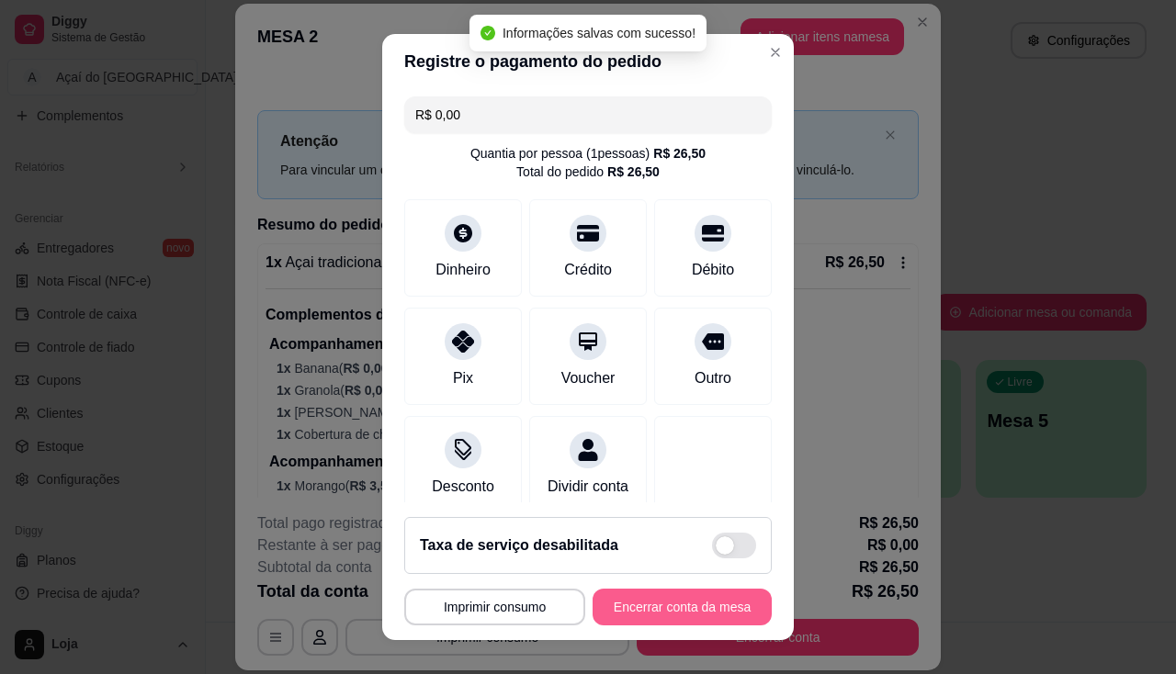
click at [650, 613] on button "Encerrar conta da mesa" at bounding box center [682, 607] width 179 height 37
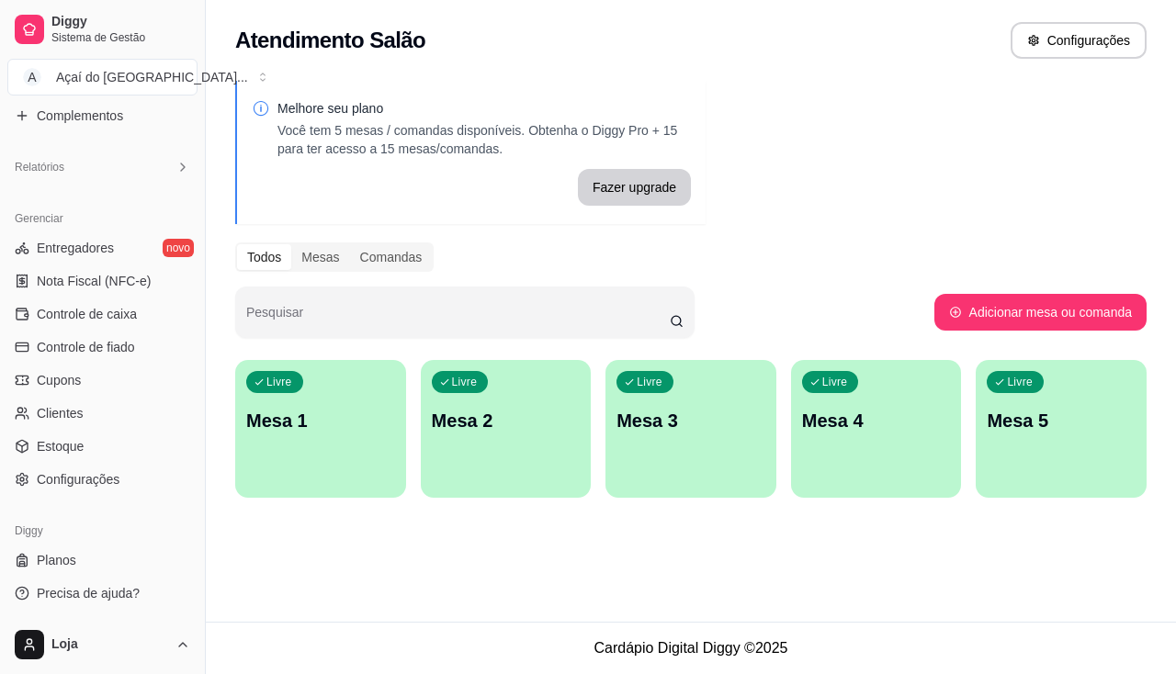
click at [368, 459] on div "Livre Mesa 1" at bounding box center [320, 418] width 171 height 116
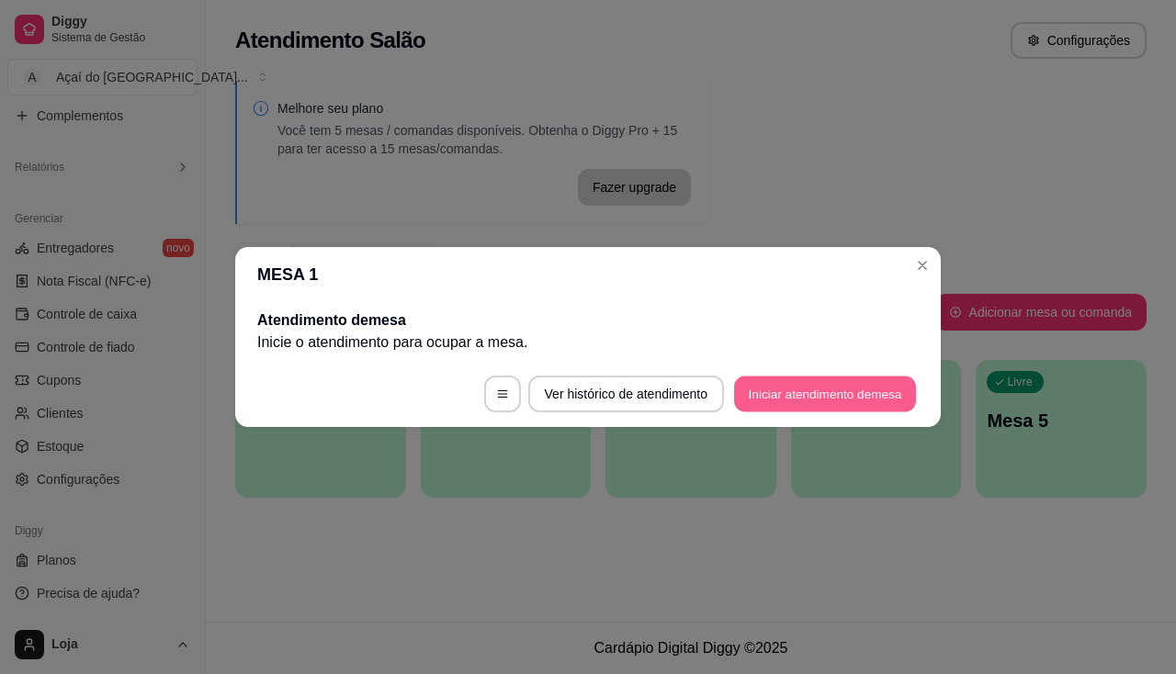
click at [839, 410] on button "Iniciar atendimento de mesa" at bounding box center [825, 395] width 182 height 36
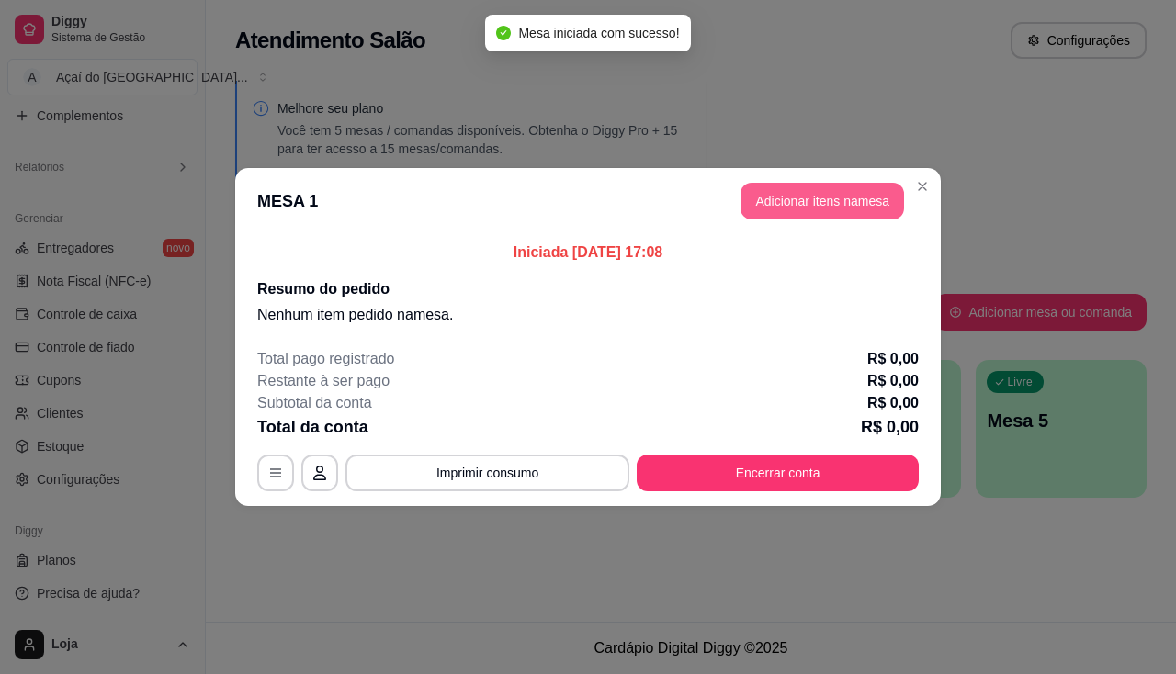
click at [824, 206] on button "Adicionar itens na mesa" at bounding box center [823, 201] width 164 height 37
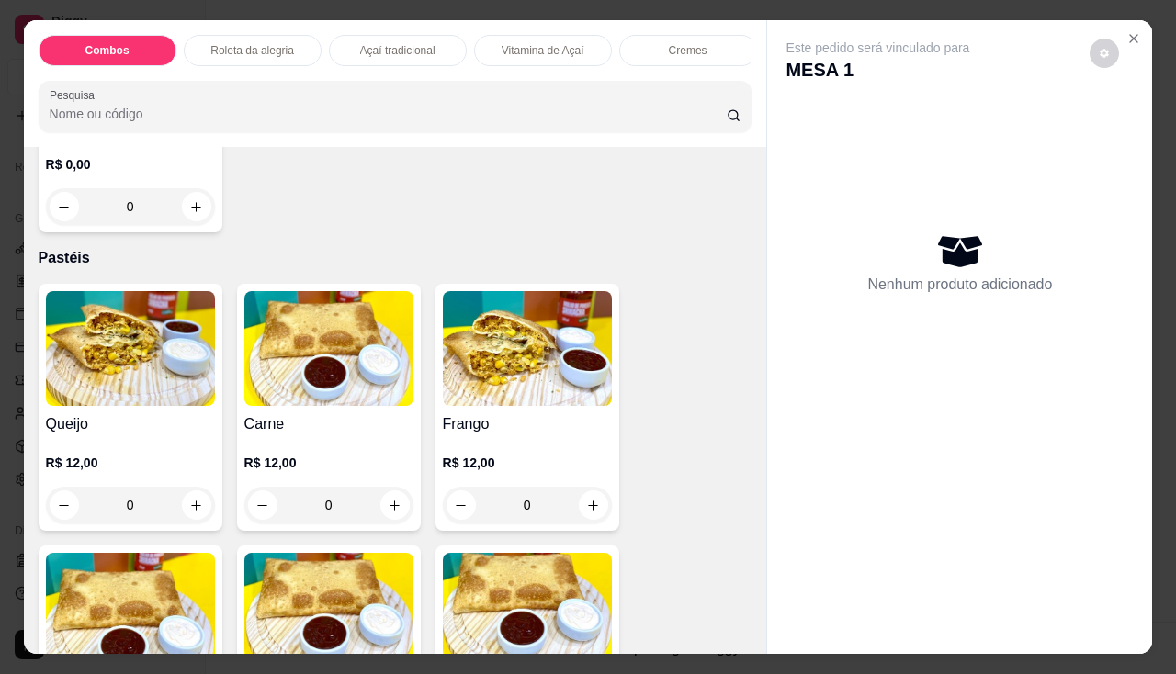
scroll to position [2297, 0]
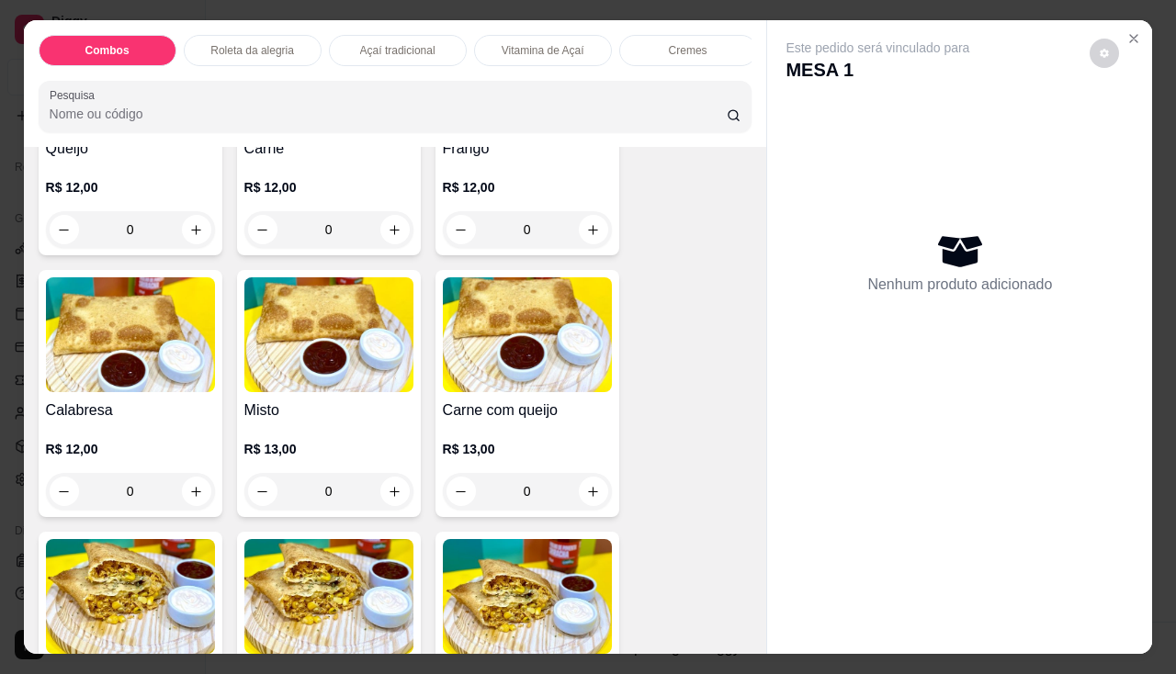
click at [571, 497] on div "0" at bounding box center [527, 491] width 169 height 37
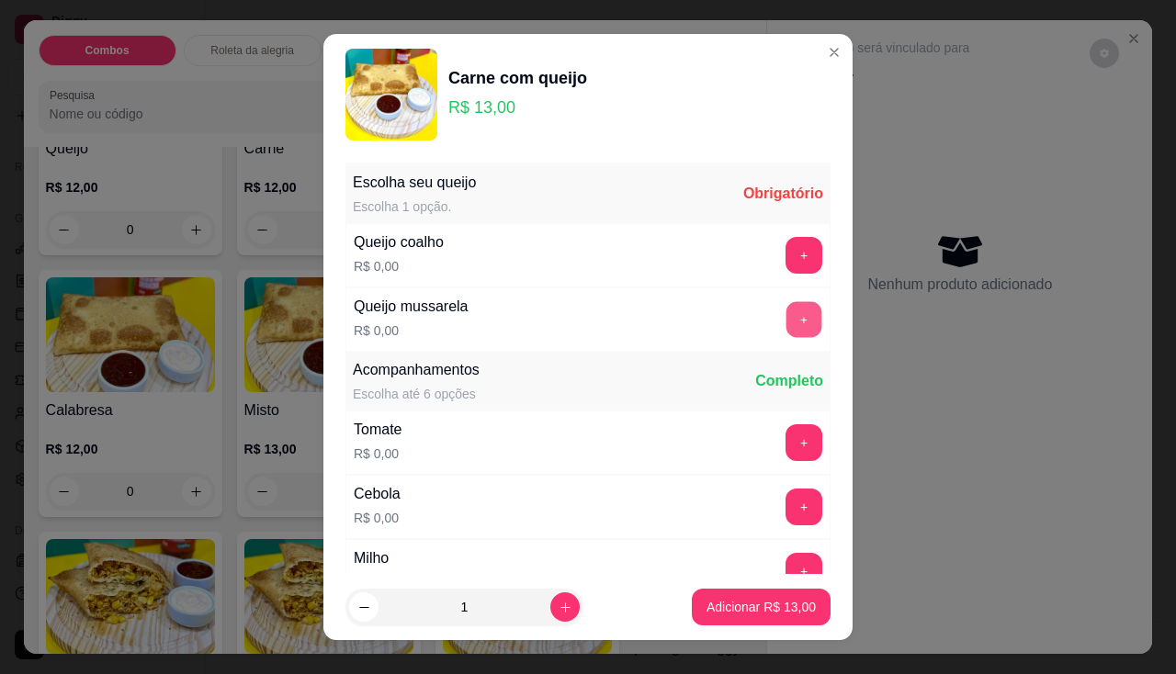
click at [786, 331] on button "+" at bounding box center [804, 319] width 36 height 36
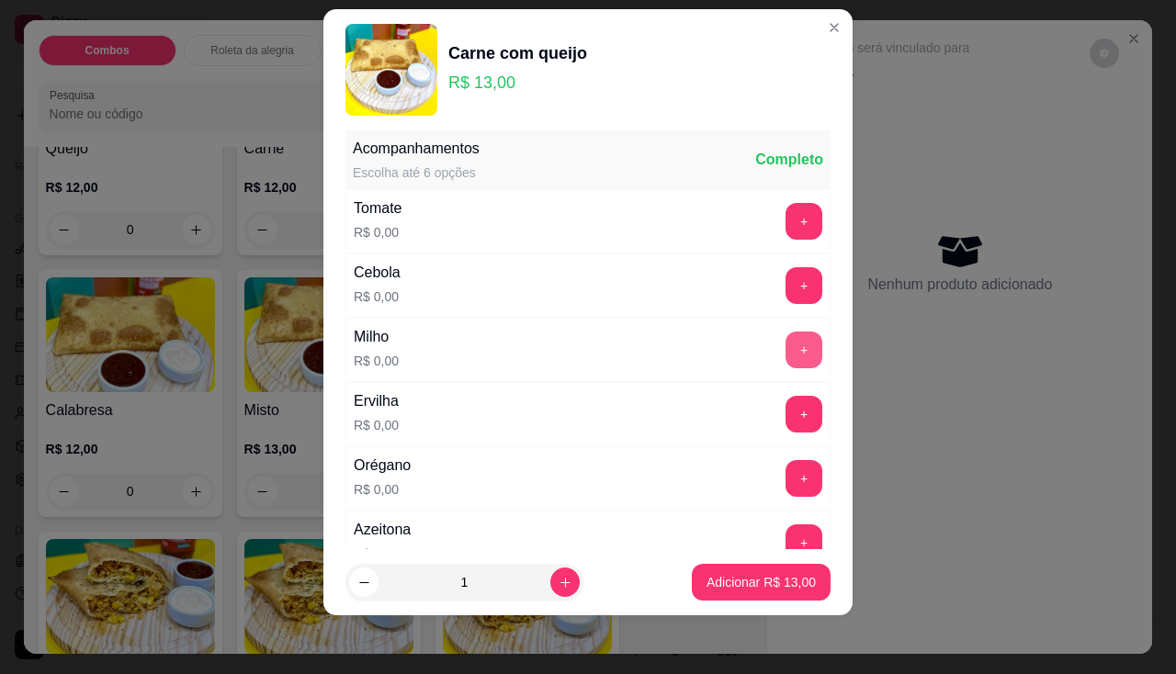
click at [786, 352] on button "+" at bounding box center [804, 350] width 37 height 37
click at [786, 430] on button "+" at bounding box center [804, 414] width 36 height 36
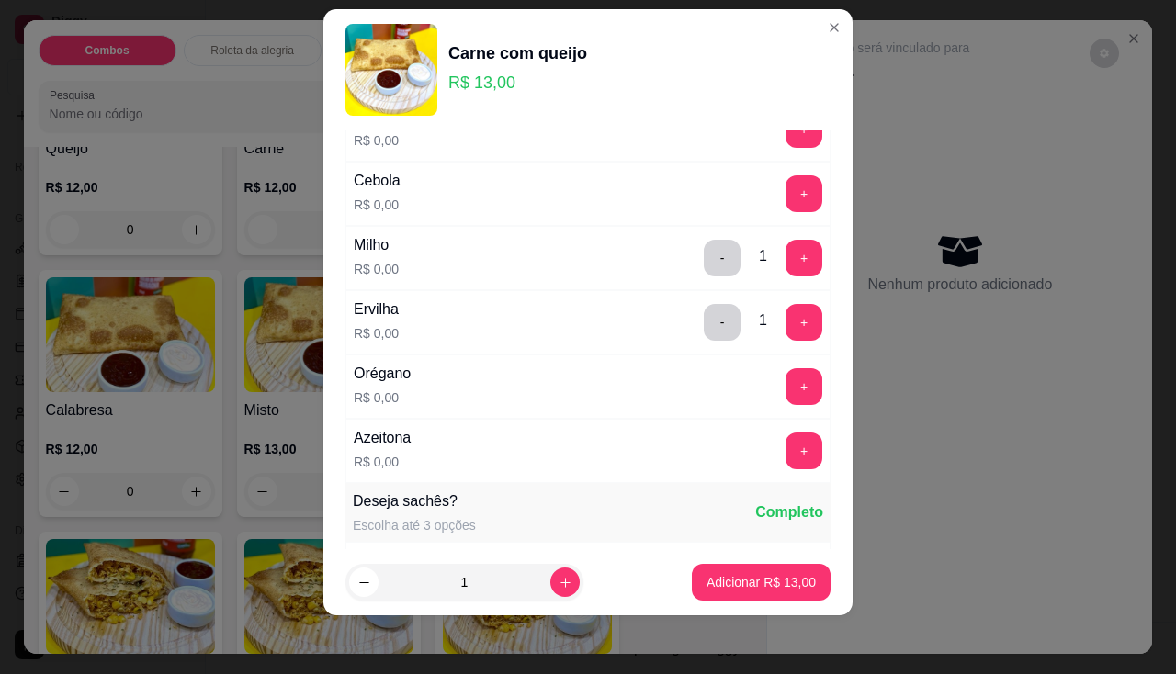
click at [786, 382] on button "+" at bounding box center [804, 386] width 37 height 37
click at [786, 439] on button "+" at bounding box center [804, 451] width 36 height 36
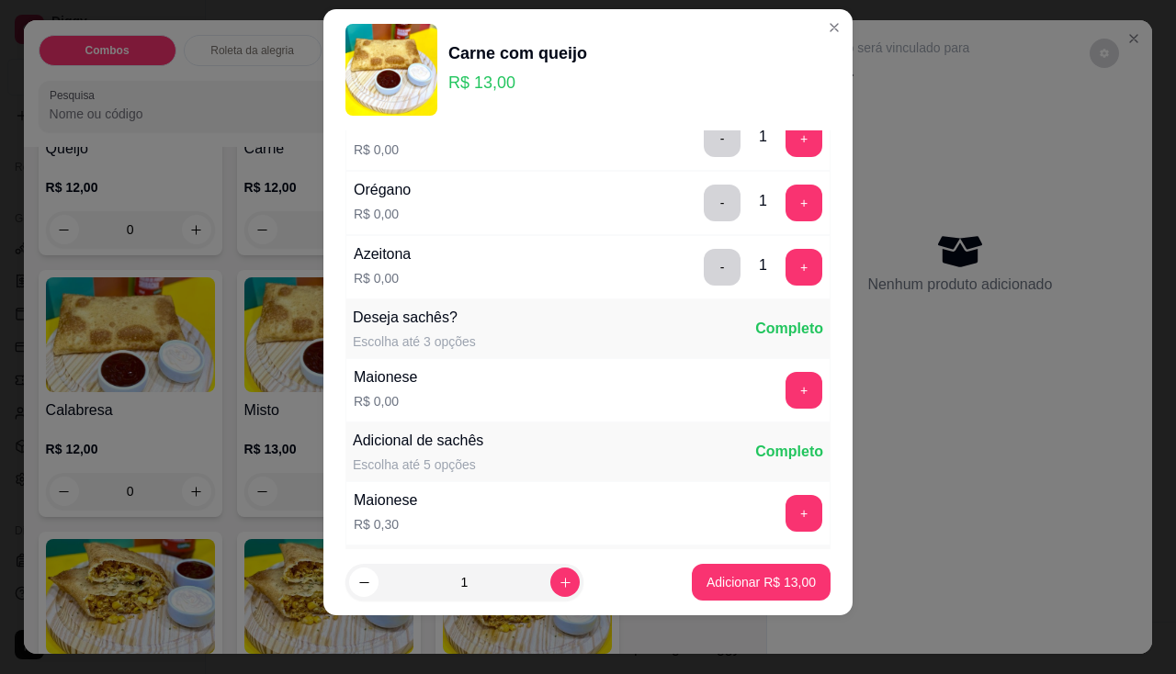
scroll to position [748, 0]
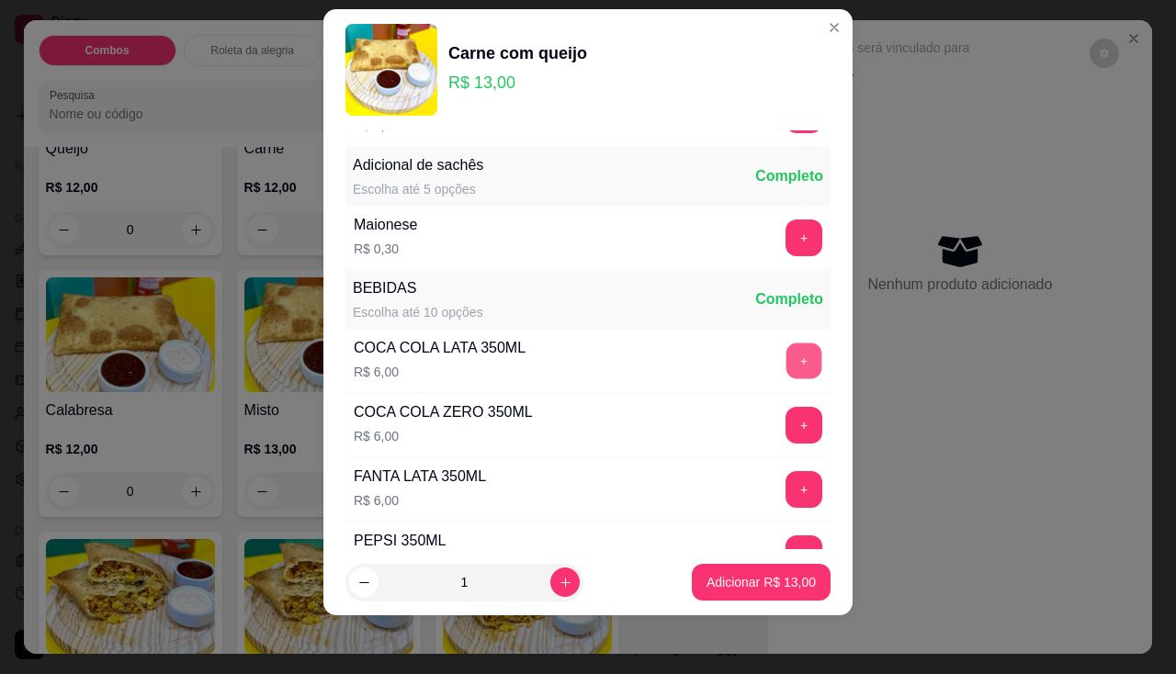
click at [786, 353] on button "+" at bounding box center [804, 361] width 36 height 36
click at [752, 580] on p "Adicionar R$ 19,00" at bounding box center [761, 582] width 109 height 18
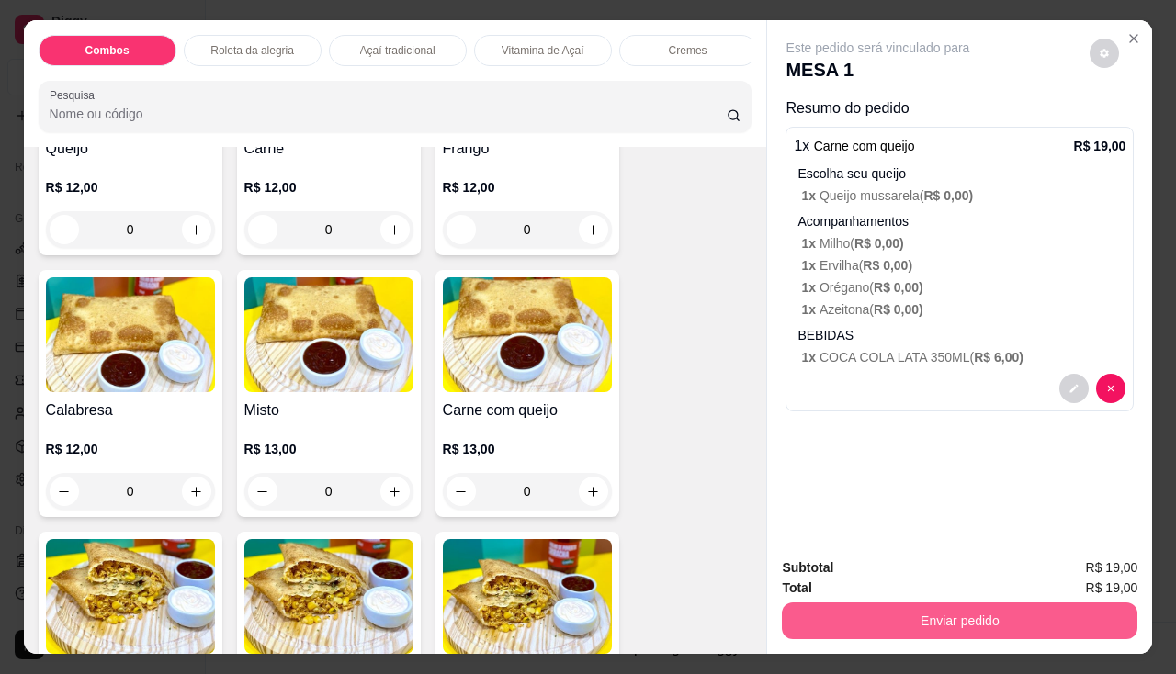
click at [919, 626] on button "Enviar pedido" at bounding box center [960, 621] width 356 height 37
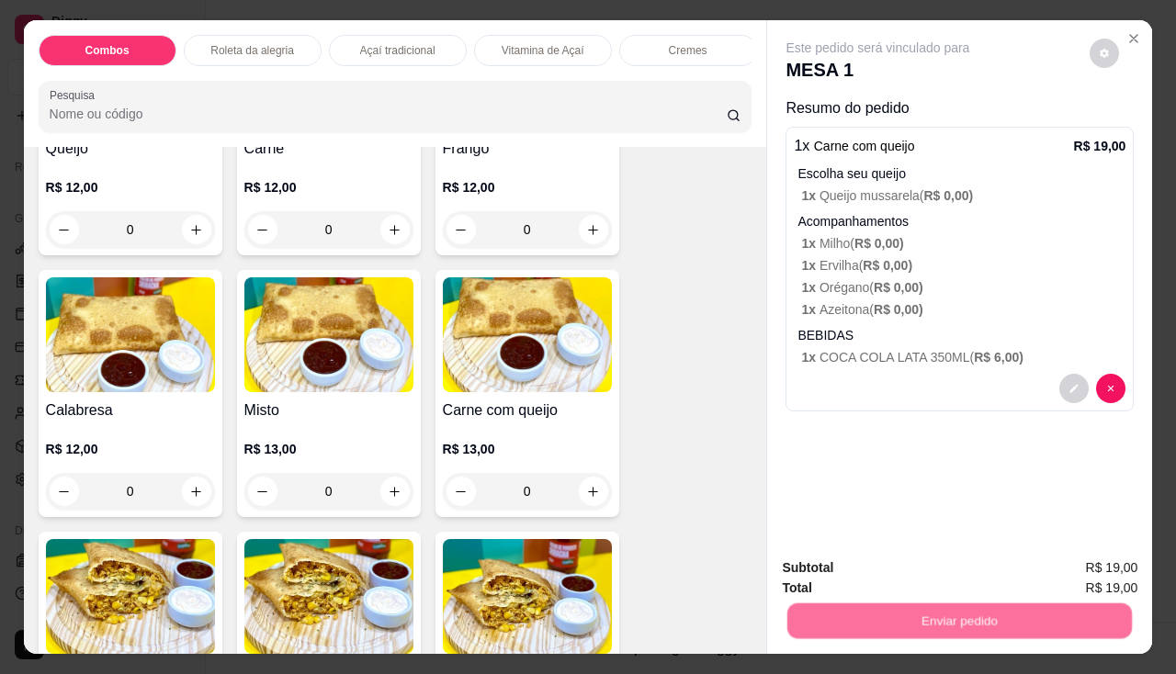
click at [910, 561] on button "Não registrar e enviar pedido" at bounding box center [900, 569] width 186 height 34
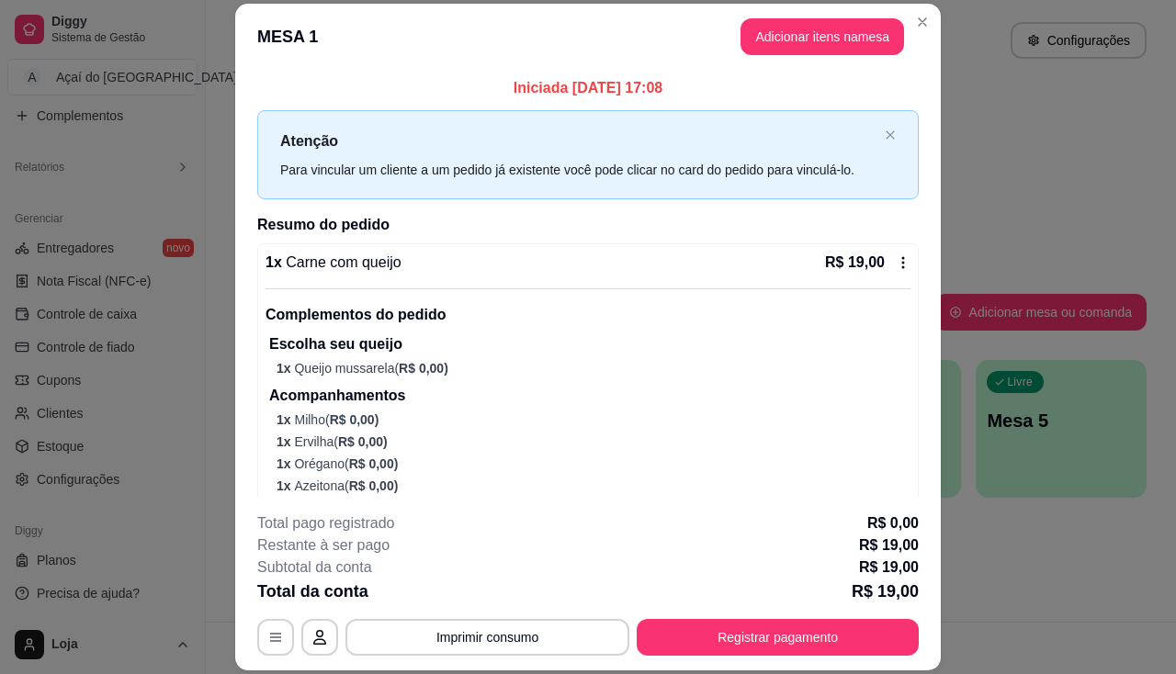
click at [589, 617] on div "**********" at bounding box center [588, 584] width 662 height 143
click at [580, 627] on button "Imprimir consumo" at bounding box center [487, 637] width 284 height 37
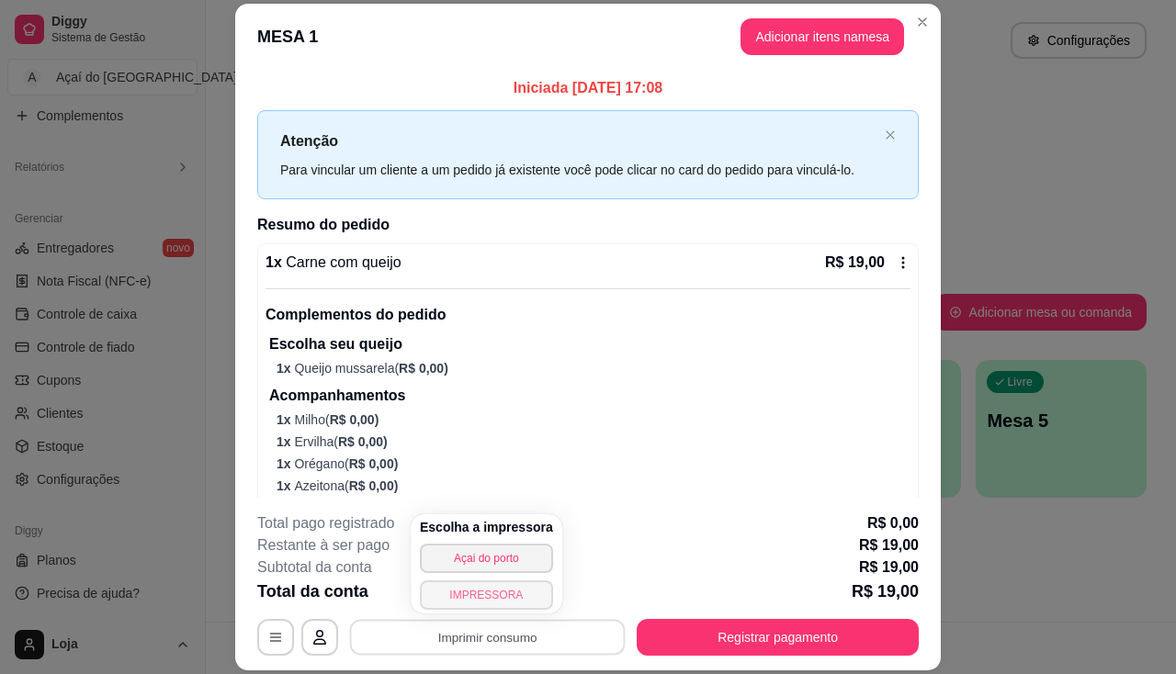
click at [493, 596] on button "IMPRESSORA" at bounding box center [486, 595] width 133 height 29
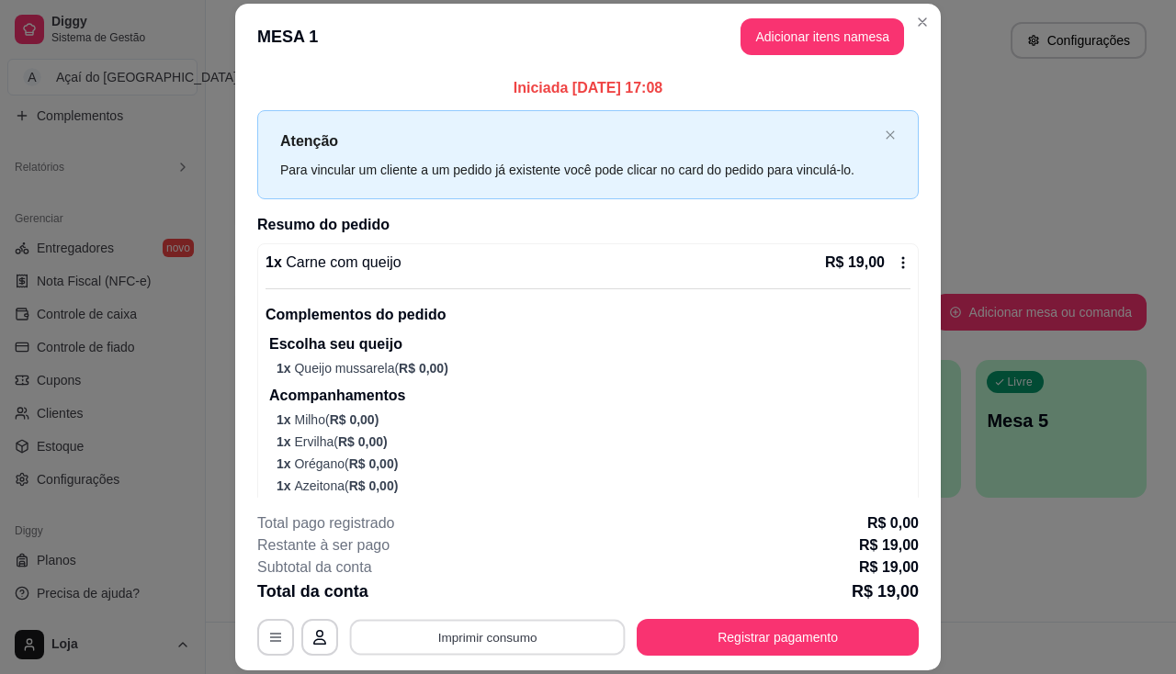
click at [503, 628] on button "Imprimir consumo" at bounding box center [488, 638] width 276 height 36
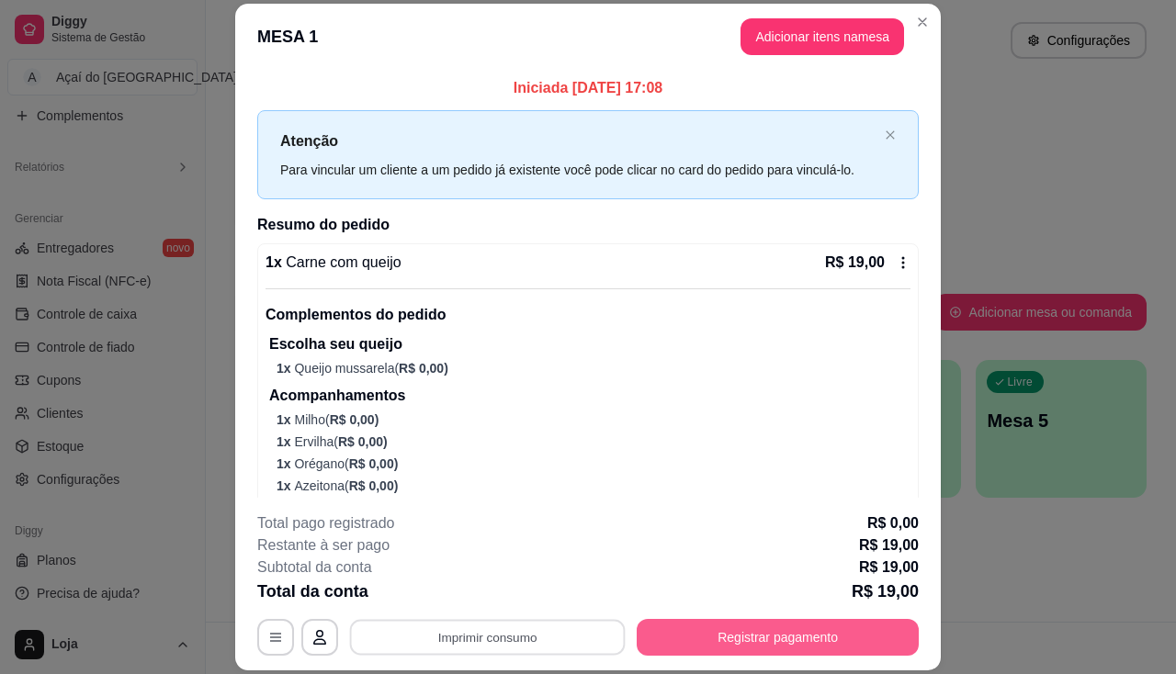
click at [831, 639] on button "Registrar pagamento" at bounding box center [778, 637] width 282 height 37
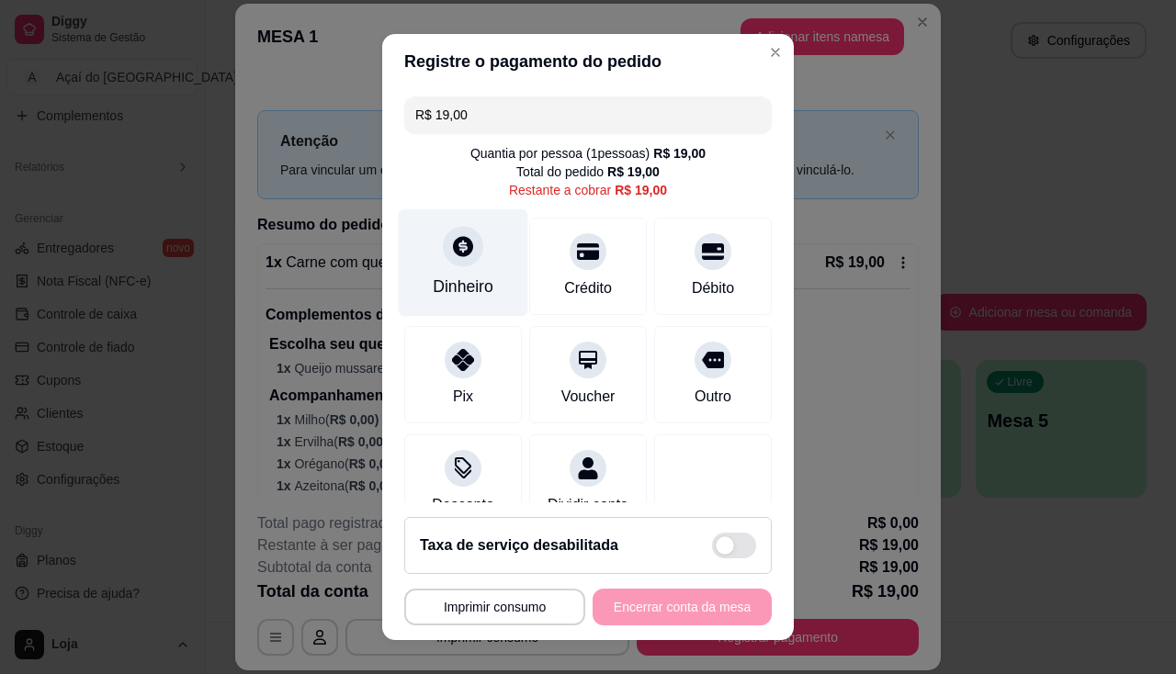
click at [480, 300] on div "Dinheiro" at bounding box center [464, 262] width 130 height 107
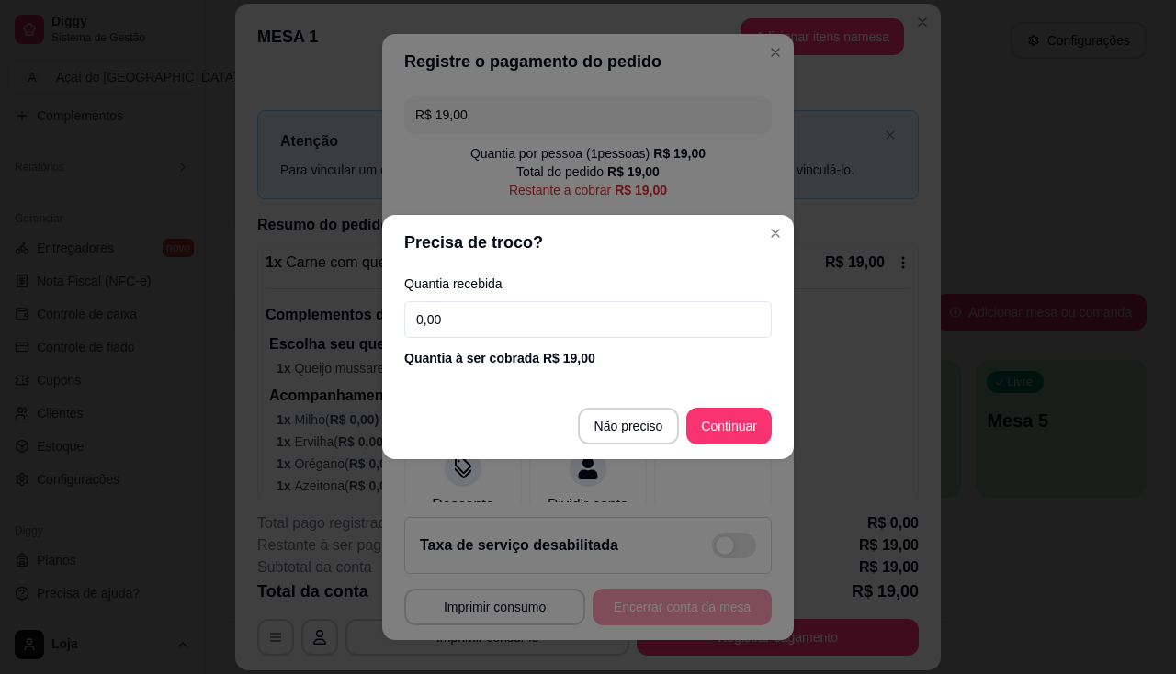
click at [638, 407] on footer "Não preciso Continuar" at bounding box center [588, 426] width 412 height 66
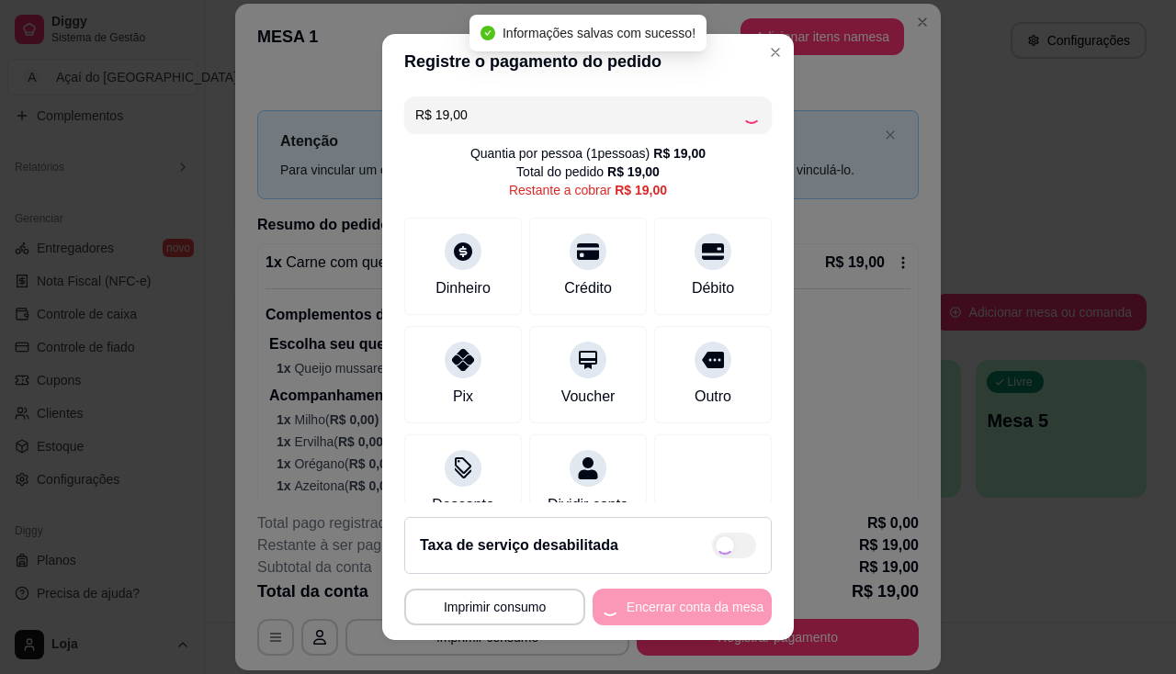
type input "R$ 0,00"
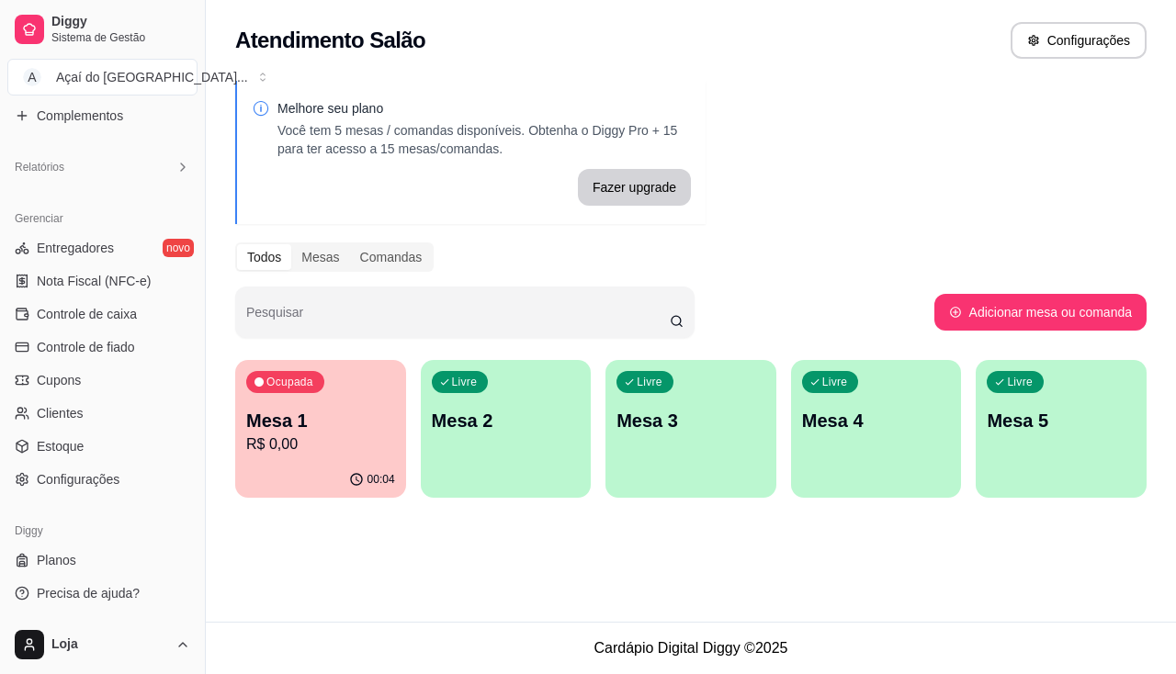
click at [273, 472] on div "00:04" at bounding box center [320, 480] width 171 height 36
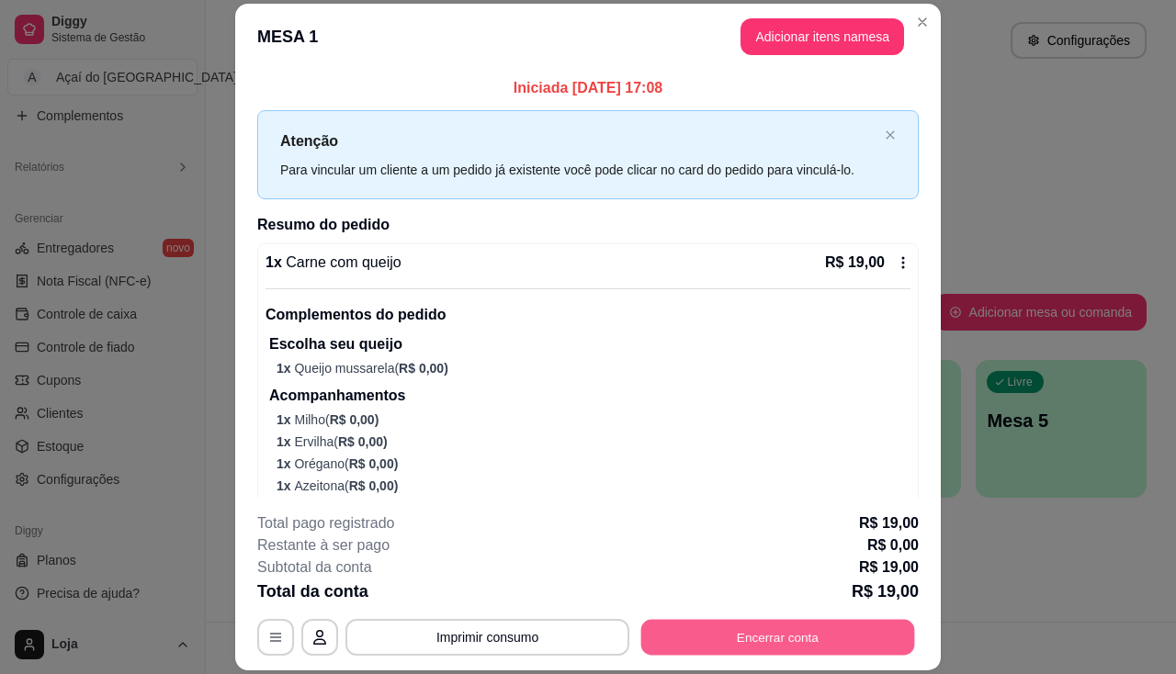
click at [811, 635] on button "Encerrar conta" at bounding box center [778, 638] width 274 height 36
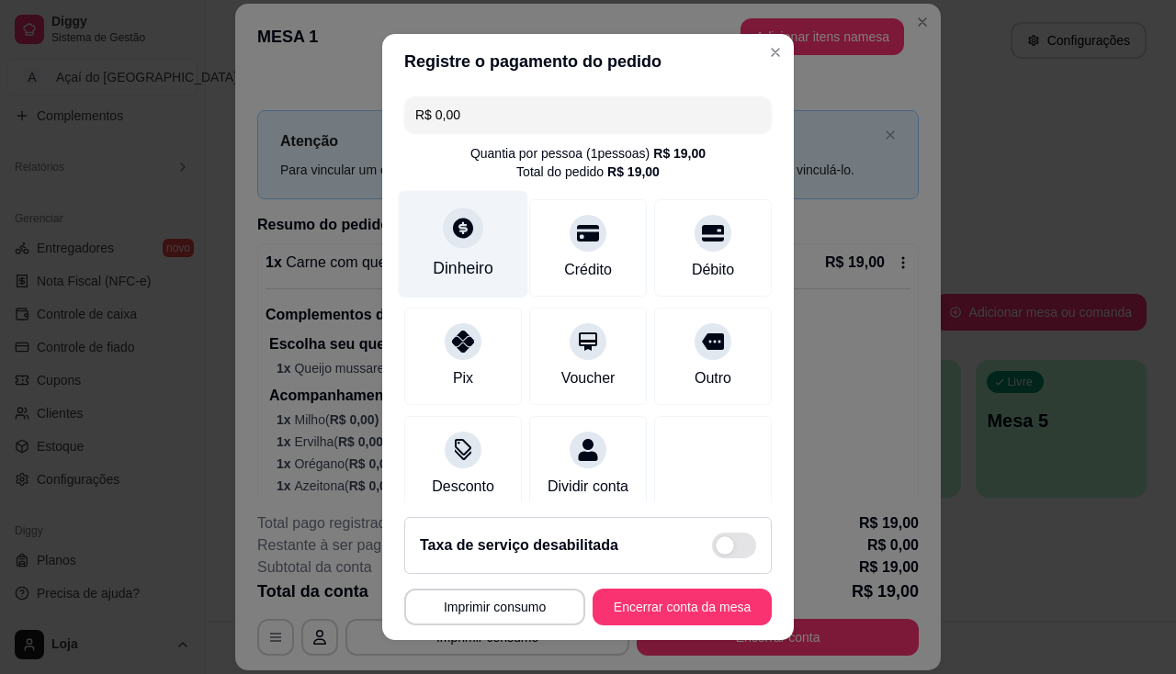
click at [460, 280] on div "Dinheiro" at bounding box center [463, 268] width 61 height 24
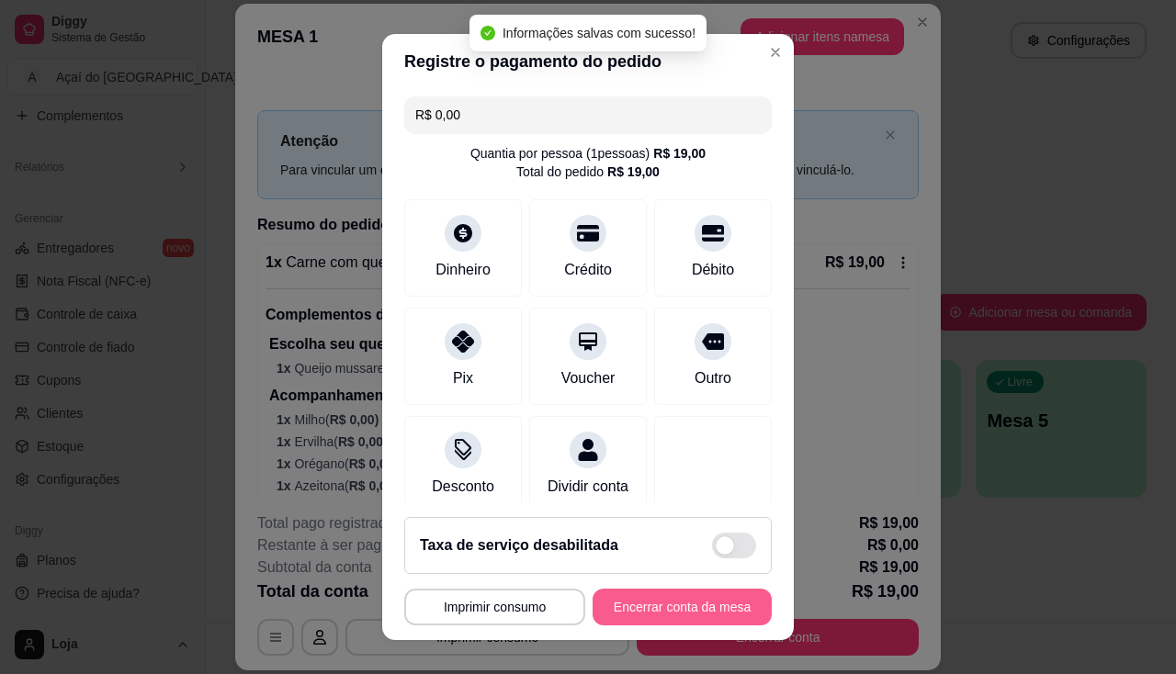
click at [676, 598] on button "Encerrar conta da mesa" at bounding box center [682, 607] width 179 height 37
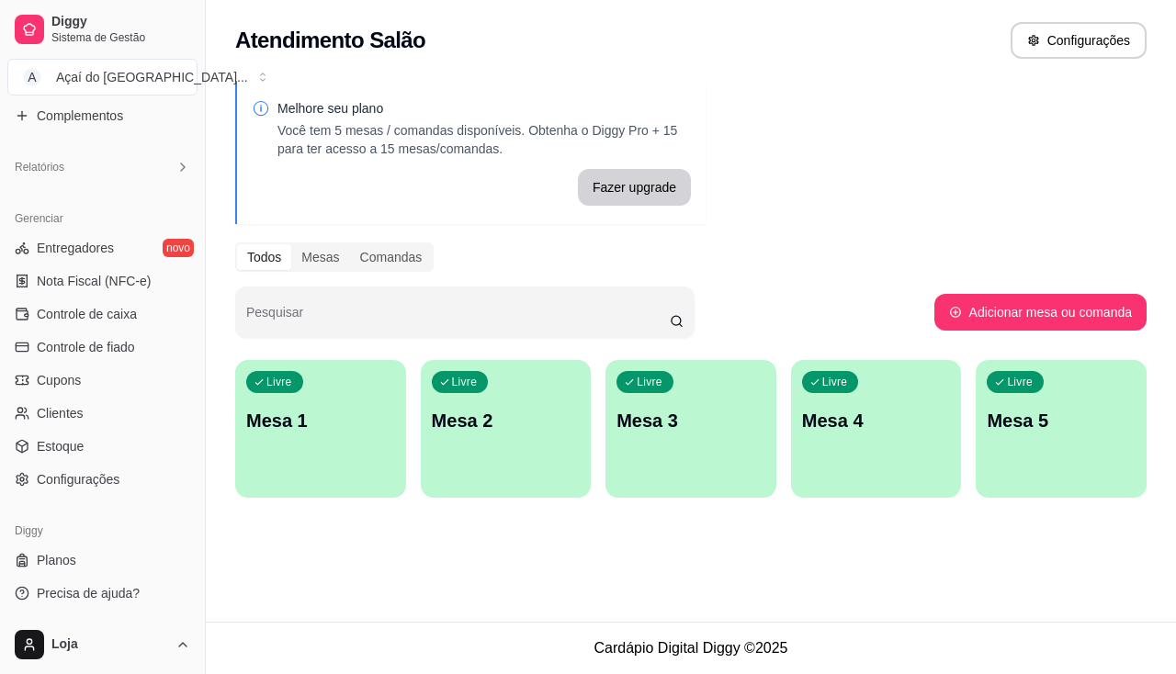
click at [217, 243] on div "Melhore seu plano Você tem 5 mesas / comandas disponíveis. Obtenha o Diggy Pro …" at bounding box center [691, 295] width 970 height 450
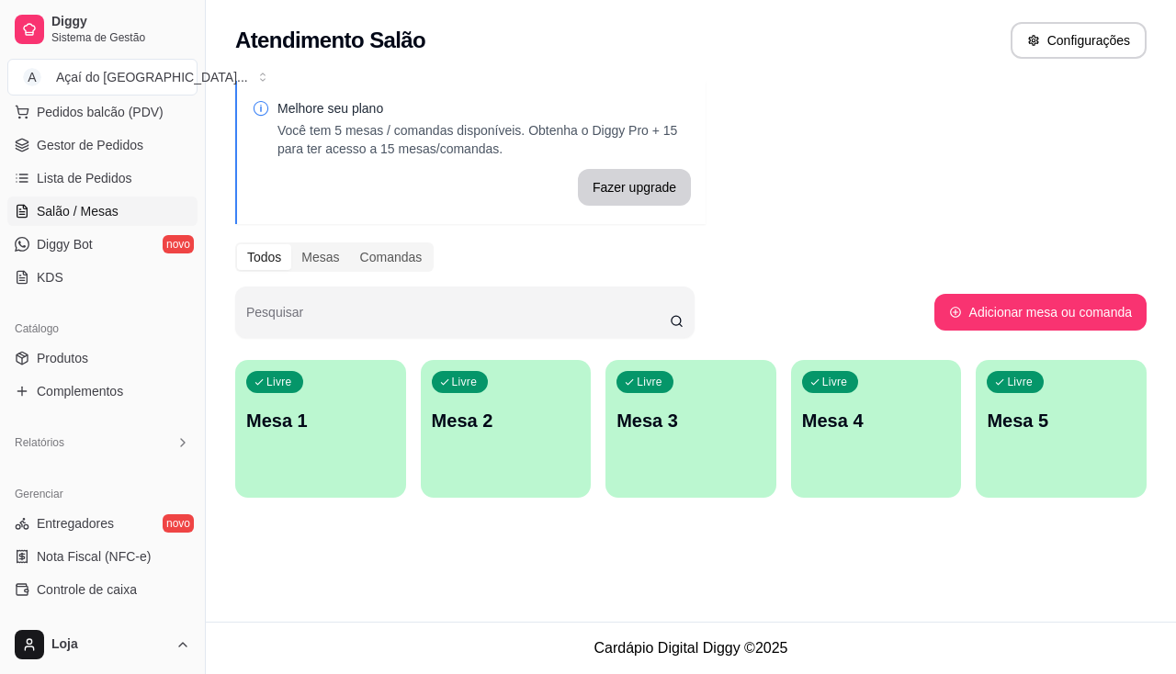
scroll to position [0, 0]
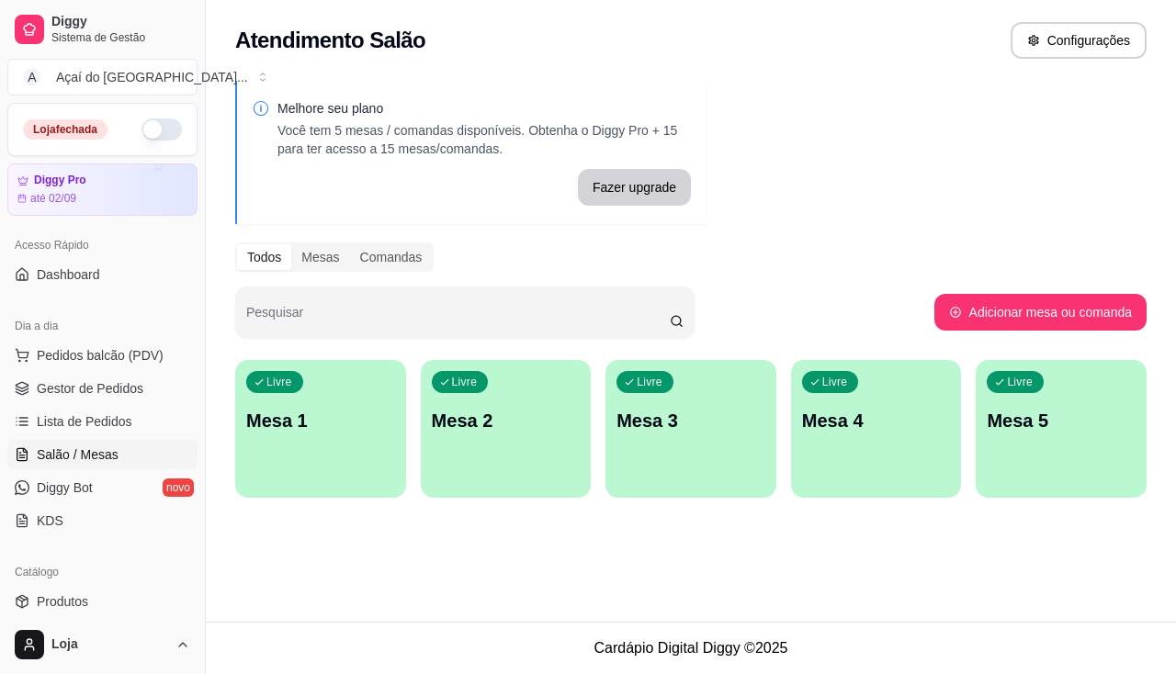
click at [153, 114] on div "Loja fechada" at bounding box center [102, 129] width 188 height 51
click at [155, 129] on button "button" at bounding box center [161, 130] width 40 height 22
click at [112, 273] on link "Dashboard" at bounding box center [102, 274] width 190 height 29
